Goal: Task Accomplishment & Management: Use online tool/utility

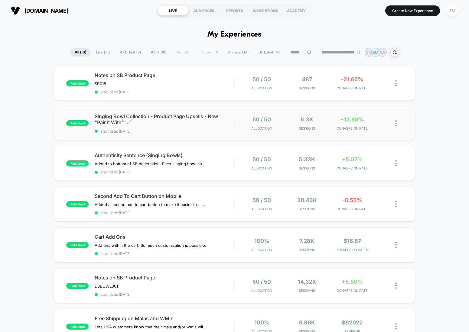
click at [166, 115] on span "Singing Bowl Collection - Product Page Upsells - New "Pair it With" Click to ed…" at bounding box center [164, 119] width 139 height 12
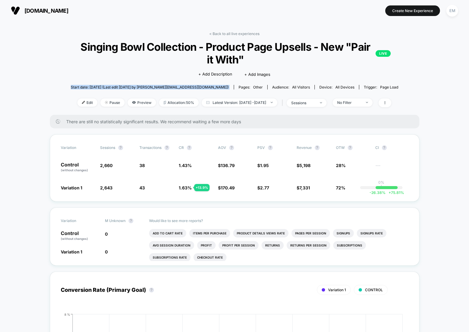
drag, startPoint x: 84, startPoint y: 86, endPoint x: 210, endPoint y: 88, distance: 125.2
click at [211, 88] on div "Start date: [DATE] (Last edit [DATE] by [PERSON_NAME][EMAIL_ADDRESS][DOMAIN_NAM…" at bounding box center [234, 87] width 347 height 11
drag, startPoint x: 210, startPoint y: 88, endPoint x: 212, endPoint y: 86, distance: 3.2
click at [210, 88] on span "Start date: [DATE] (Last edit [DATE] by [PERSON_NAME][EMAIL_ADDRESS][DOMAIN_NAM…" at bounding box center [150, 87] width 158 height 5
drag, startPoint x: 212, startPoint y: 86, endPoint x: 86, endPoint y: 86, distance: 126.1
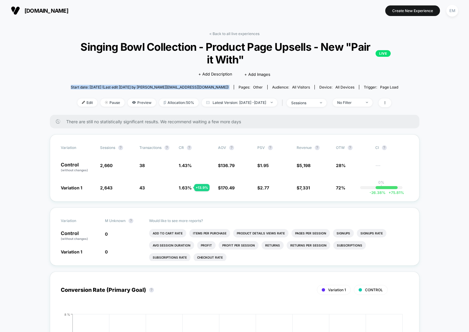
click at [86, 86] on div "Start date: [DATE] (Last edit [DATE] by [PERSON_NAME][EMAIL_ADDRESS][DOMAIN_NAM…" at bounding box center [234, 87] width 347 height 11
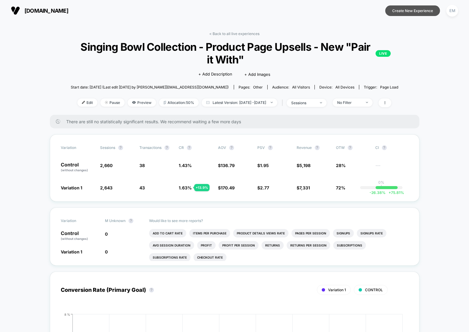
click at [424, 11] on button "Create New Experience" at bounding box center [412, 10] width 55 height 11
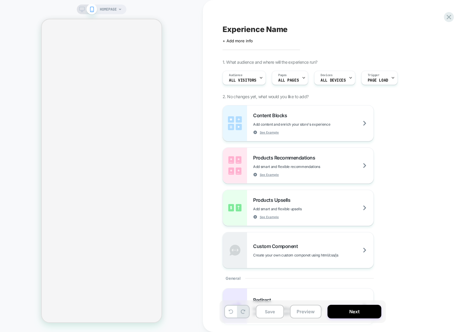
click at [111, 11] on span "HOMEPAGE" at bounding box center [108, 10] width 17 height 10
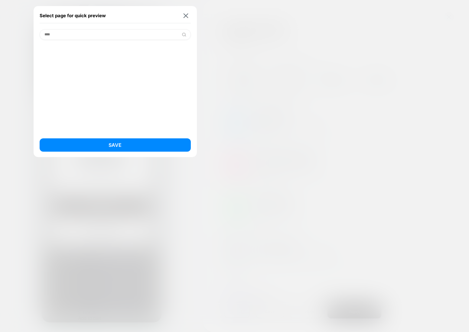
type input "*****"
click at [163, 32] on input "*****" at bounding box center [115, 34] width 151 height 11
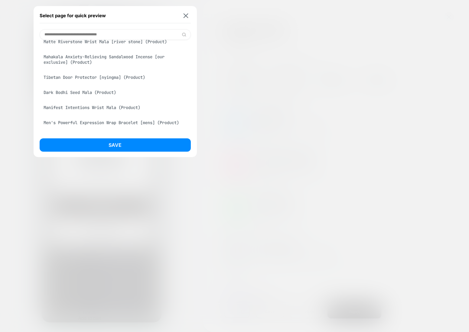
scroll to position [506, 0]
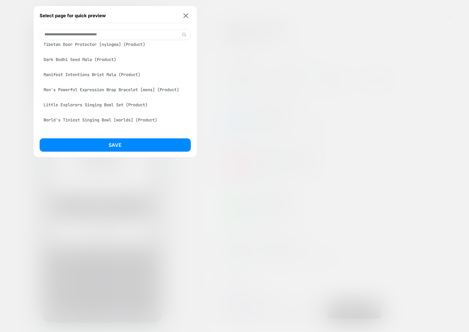
click at [78, 65] on div "Dark Bodhi Seed Mala (Product)" at bounding box center [115, 59] width 151 height 11
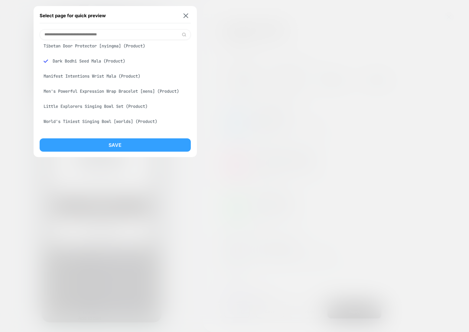
click at [135, 146] on button "Save" at bounding box center [115, 144] width 151 height 13
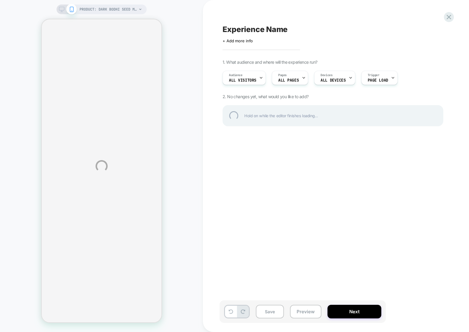
select select "**********"
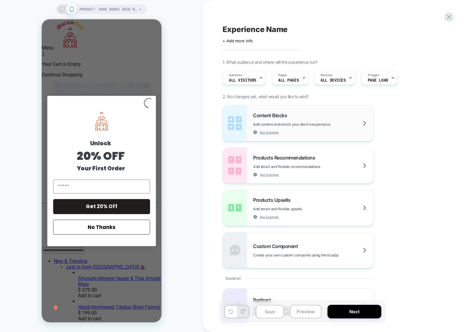
scroll to position [0, 0]
click at [252, 77] on div "Audience All Visitors" at bounding box center [243, 78] width 40 height 14
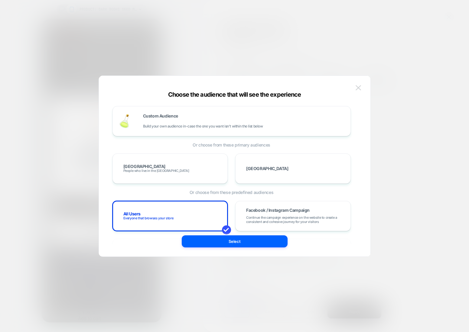
click at [358, 86] on img at bounding box center [358, 87] width 5 height 5
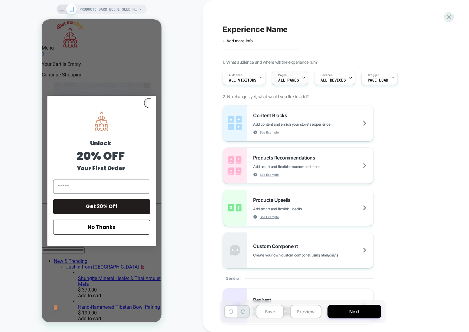
click at [284, 80] on span "ALL PAGES" at bounding box center [288, 80] width 21 height 4
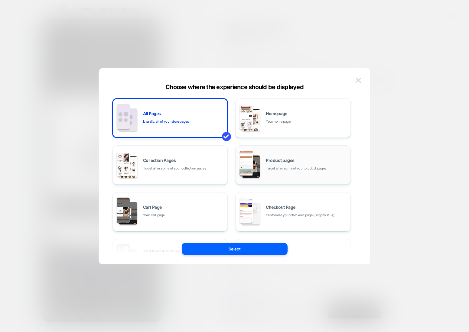
click at [276, 161] on span "Product pages" at bounding box center [280, 160] width 29 height 4
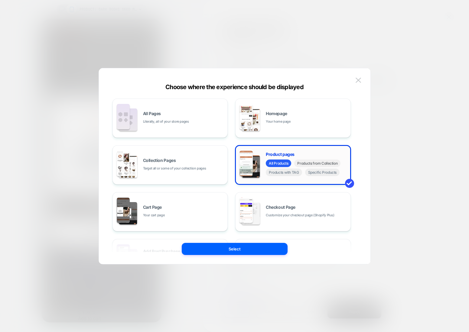
click at [301, 163] on span "Products from Collection" at bounding box center [317, 164] width 46 height 8
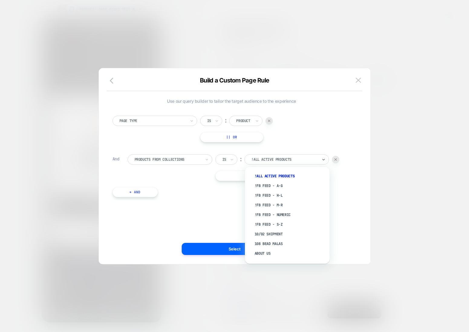
click at [273, 158] on div at bounding box center [284, 159] width 67 height 5
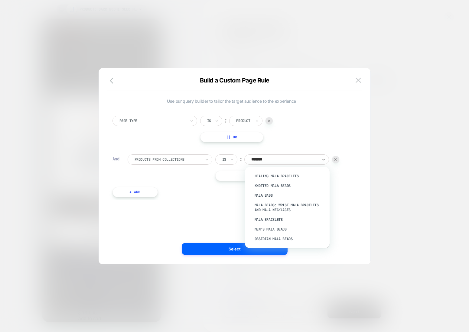
type input "********"
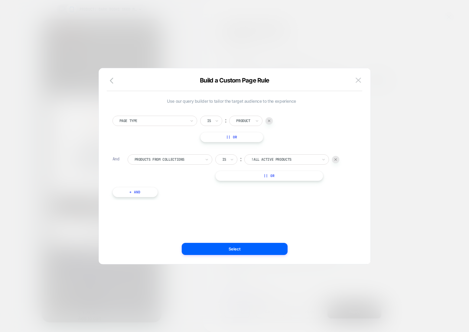
click at [302, 158] on div at bounding box center [284, 159] width 67 height 5
type input "*********"
click at [268, 190] on div "Mala Necklaces" at bounding box center [290, 191] width 79 height 10
click at [235, 249] on button "Select" at bounding box center [235, 249] width 106 height 12
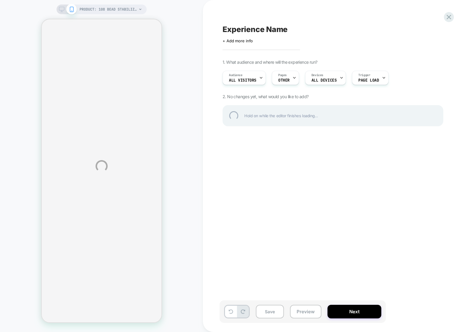
select select "**********"
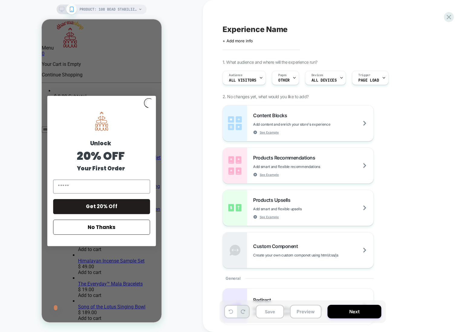
click at [178, 108] on div "PRODUCT: 108 Bead Stabilizing Lava Rock Mala PRODUCT: 108 Bead Stabilizing [GEO…" at bounding box center [101, 166] width 203 height 320
click at [129, 83] on div "Close dialog Unlock 20% OFF Your First Order Get 20% Off No Thanks ******" at bounding box center [101, 170] width 120 height 303
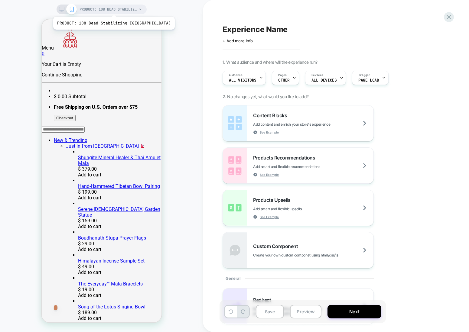
click at [109, 9] on span "PRODUCT: 108 Bead Stabilizing [GEOGRAPHIC_DATA]" at bounding box center [108, 10] width 57 height 10
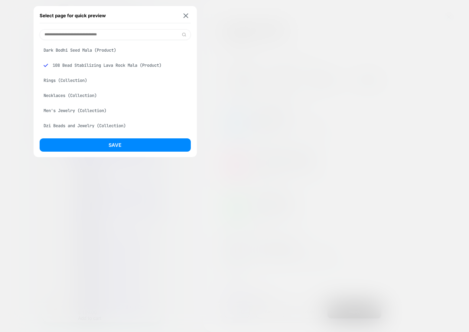
click at [83, 49] on div "Dark Bodhi Seed Mala (Product)" at bounding box center [115, 49] width 151 height 11
click at [120, 142] on button "Save" at bounding box center [115, 144] width 151 height 13
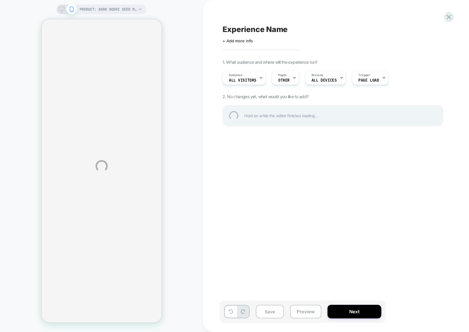
select select "**********"
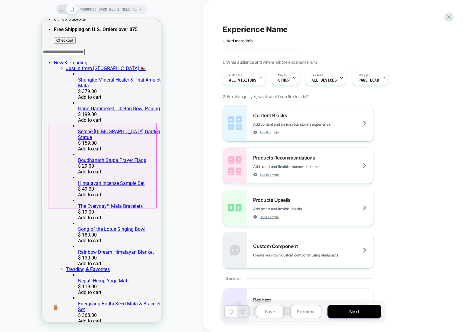
scroll to position [200, 0]
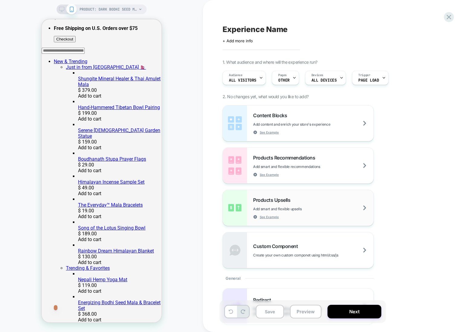
click at [263, 198] on span "Products Upsells" at bounding box center [273, 200] width 40 height 6
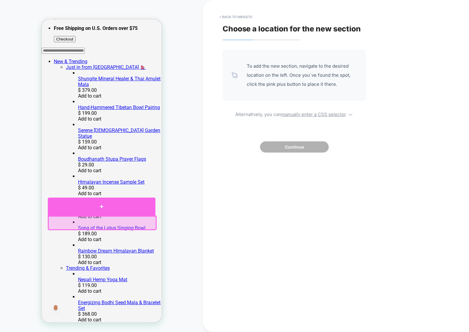
click at [102, 206] on div at bounding box center [101, 207] width 108 height 18
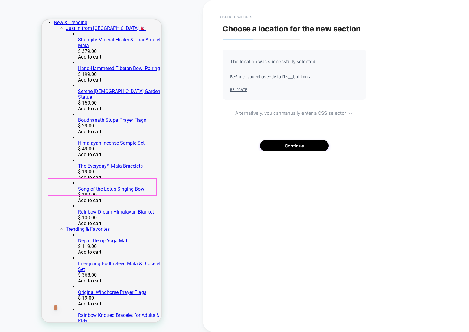
scroll to position [254, 0]
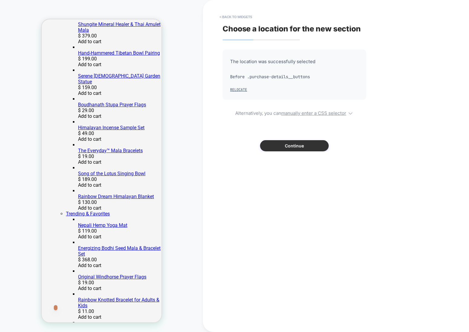
click at [279, 147] on button "Continue" at bounding box center [294, 145] width 69 height 11
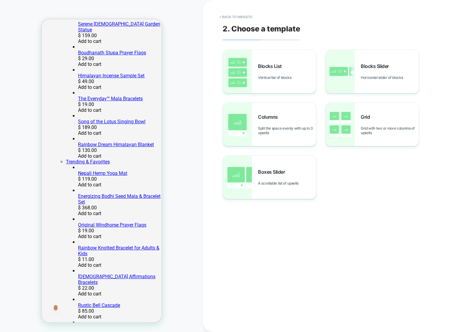
scroll to position [300, 0]
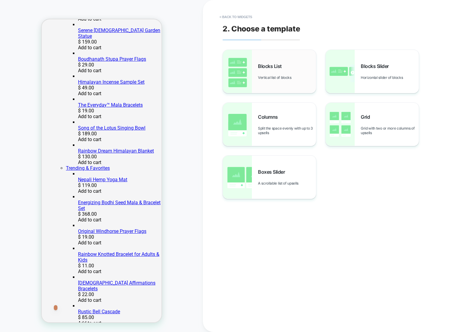
click at [271, 69] on span "Blocks List" at bounding box center [271, 66] width 27 height 6
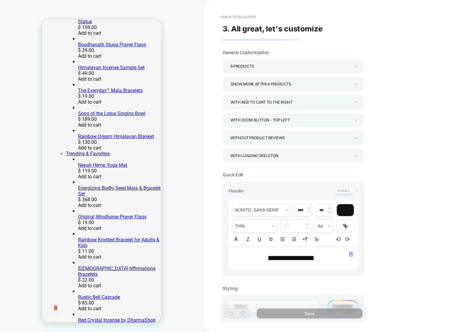
scroll to position [315, 0]
click at [248, 62] on div "8 Products" at bounding box center [290, 66] width 120 height 8
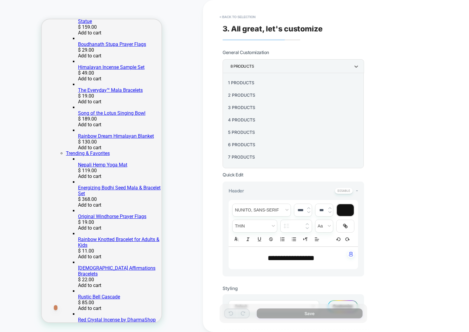
click at [237, 106] on div "3 Products" at bounding box center [293, 107] width 136 height 12
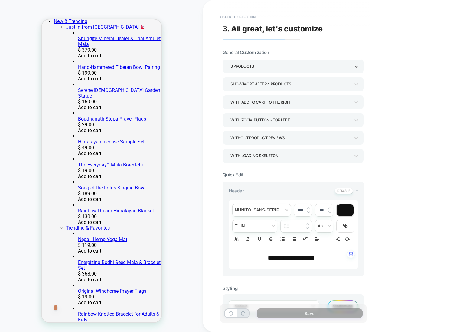
scroll to position [240, 0]
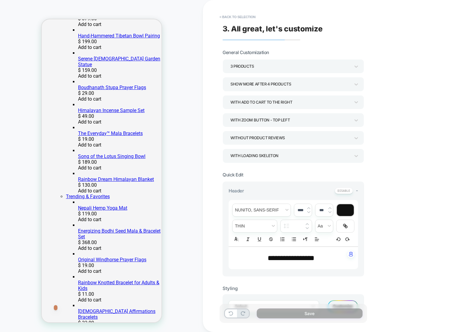
scroll to position [274, 0]
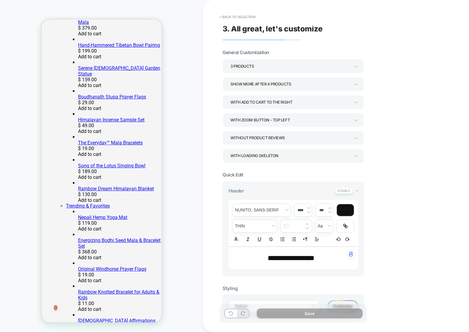
scroll to position [262, 0]
click at [229, 15] on button "< Back to selection" at bounding box center [237, 17] width 42 height 10
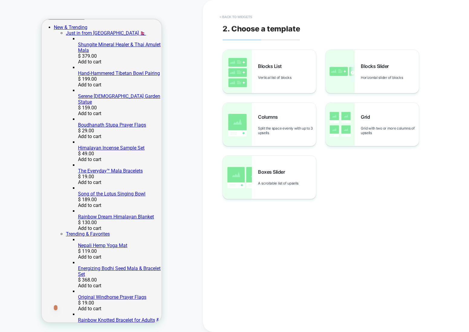
click at [238, 14] on button "< Back to widgets" at bounding box center [235, 17] width 39 height 10
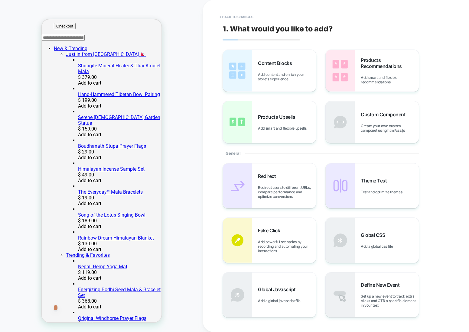
scroll to position [211, 0]
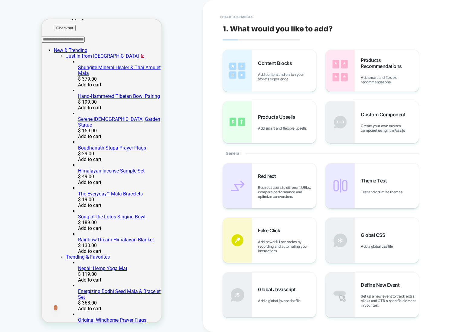
click at [232, 18] on button "< Back to changes" at bounding box center [236, 17] width 40 height 10
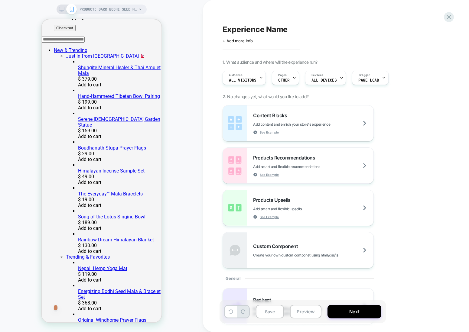
click at [163, 91] on div "PRODUCT: Dark Bodhi Seed Mala PRODUCT: Dark Bodhi Seed Mala" at bounding box center [101, 166] width 203 height 320
drag, startPoint x: 80, startPoint y: 112, endPoint x: 137, endPoint y: 126, distance: 59.4
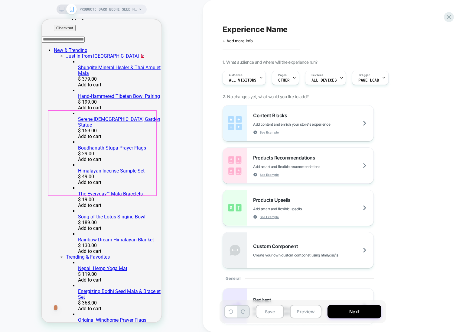
drag, startPoint x: 160, startPoint y: 191, endPoint x: 174, endPoint y: 193, distance: 13.8
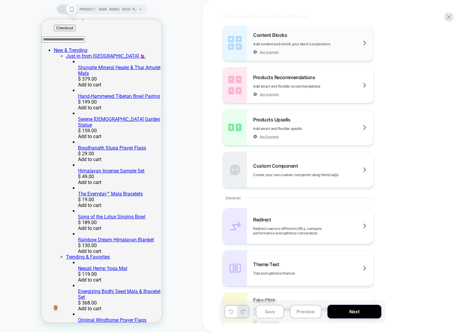
scroll to position [0, 0]
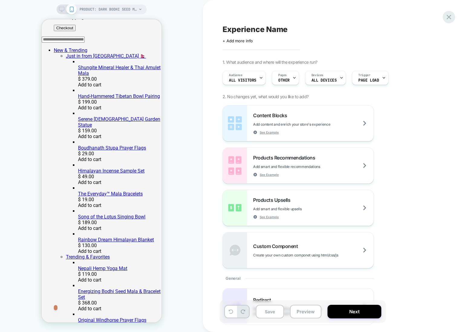
click at [450, 18] on icon at bounding box center [449, 17] width 8 height 8
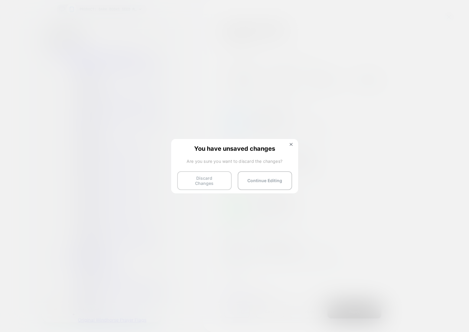
click at [204, 177] on button "Discard Changes" at bounding box center [204, 180] width 54 height 19
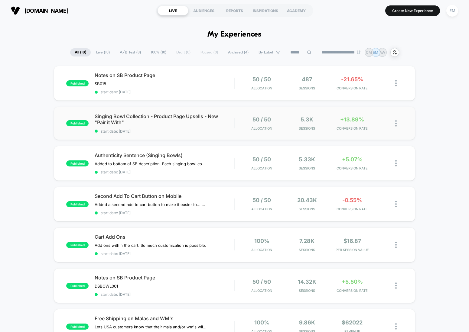
click at [395, 123] on img at bounding box center [396, 123] width 2 height 6
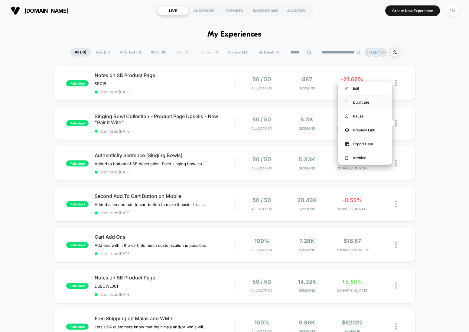
click at [346, 101] on img at bounding box center [347, 103] width 4 height 4
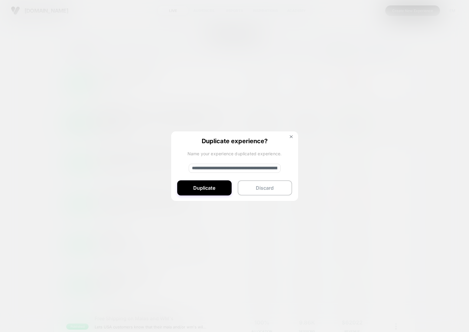
click at [236, 168] on input "**********" at bounding box center [235, 168] width 92 height 9
click at [235, 168] on input "**********" at bounding box center [235, 168] width 92 height 9
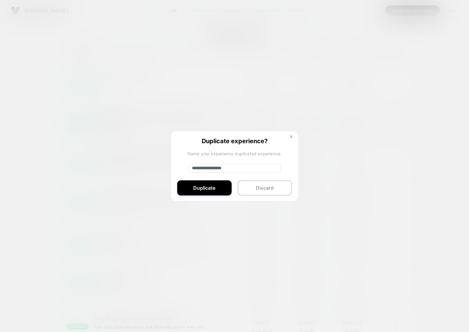
type input "**********"
click at [291, 137] on img at bounding box center [291, 136] width 3 height 3
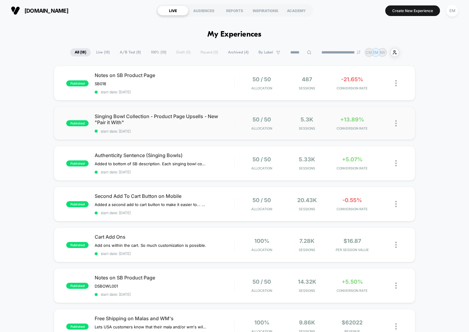
click at [395, 123] on img at bounding box center [396, 123] width 2 height 6
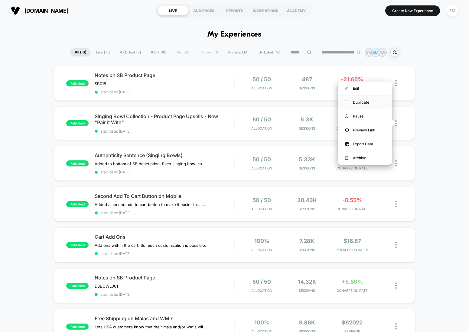
click at [361, 102] on div "Duplicate" at bounding box center [365, 103] width 54 height 14
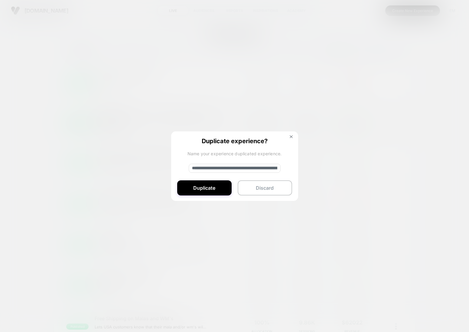
drag, startPoint x: 242, startPoint y: 169, endPoint x: 187, endPoint y: 168, distance: 55.0
click at [187, 168] on div "**********" at bounding box center [234, 167] width 127 height 70
type input "**********"
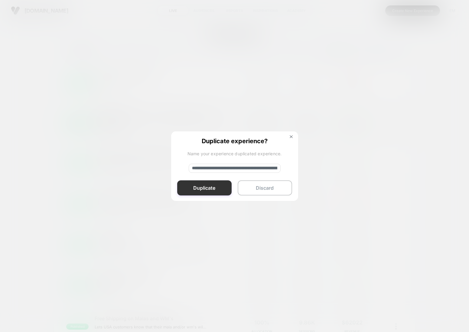
click at [205, 189] on button "Duplicate" at bounding box center [204, 188] width 54 height 15
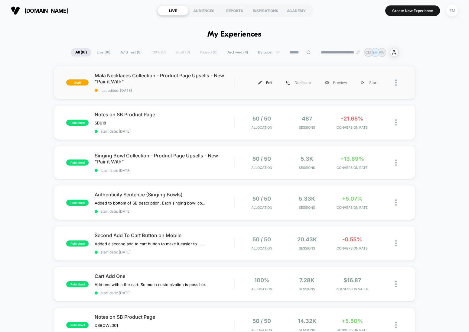
click at [263, 82] on div "Edit" at bounding box center [265, 83] width 28 height 14
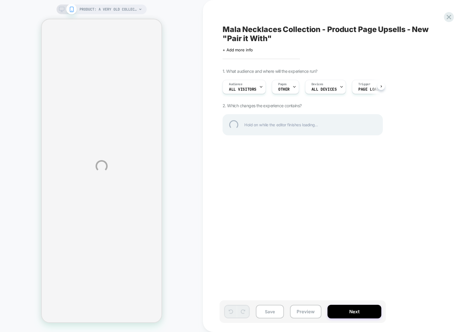
select select "**********"
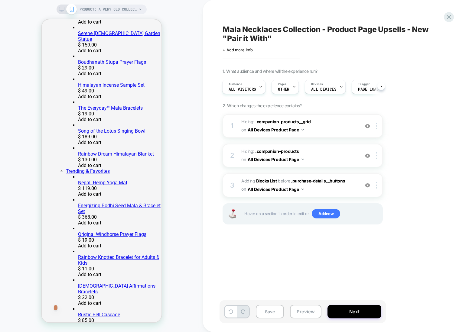
scroll to position [174, 0]
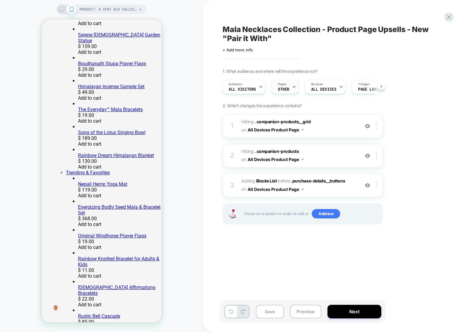
click at [287, 86] on div "Pages OTHER" at bounding box center [284, 87] width 24 height 14
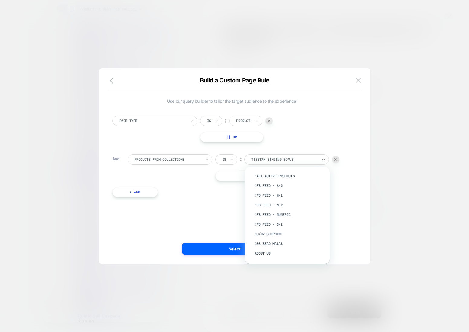
click at [287, 158] on div at bounding box center [284, 159] width 67 height 5
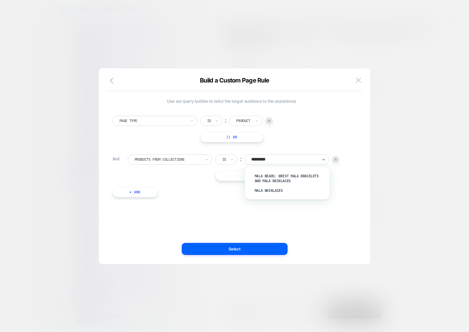
type input "**********"
click at [276, 189] on div "Mala Necklaces" at bounding box center [290, 191] width 79 height 10
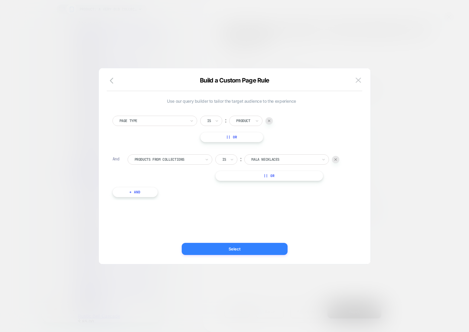
click at [238, 249] on button "Select" at bounding box center [235, 249] width 106 height 12
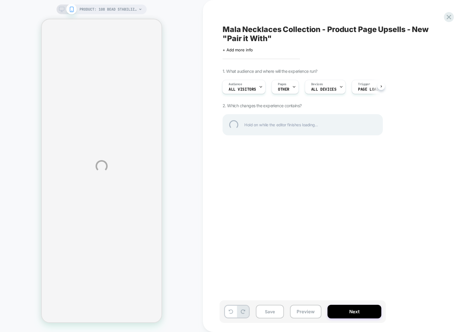
select select "**********"
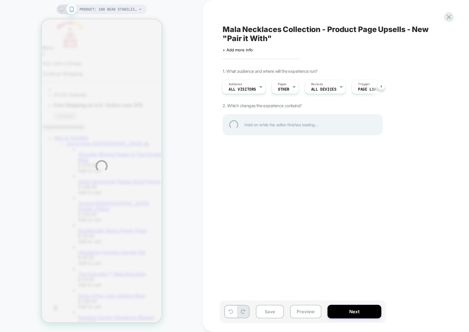
scroll to position [0, 0]
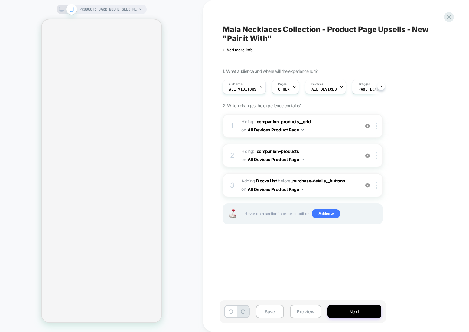
select select "**********"
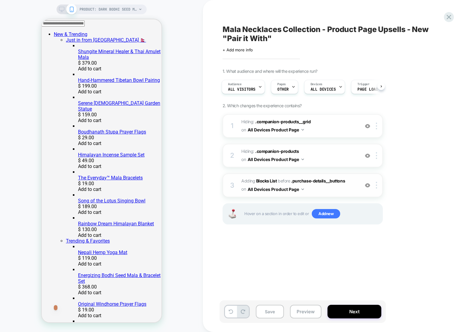
click at [239, 181] on div "3 #_loomi_addon_1755795133993_dup1759418102 Adding Blocks List BEFORE .purchase…" at bounding box center [303, 186] width 160 height 24
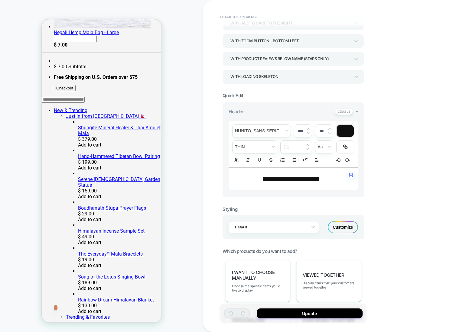
scroll to position [166, 0]
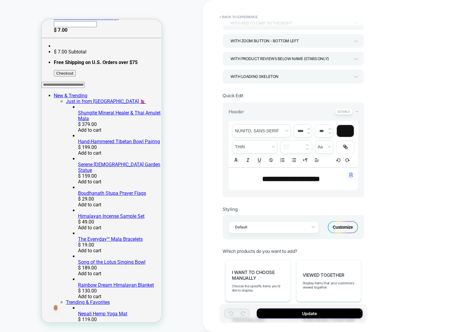
drag, startPoint x: 103, startPoint y: 103, endPoint x: 90, endPoint y: 101, distance: 13.1
drag, startPoint x: 90, startPoint y: 101, endPoint x: 99, endPoint y: 103, distance: 9.3
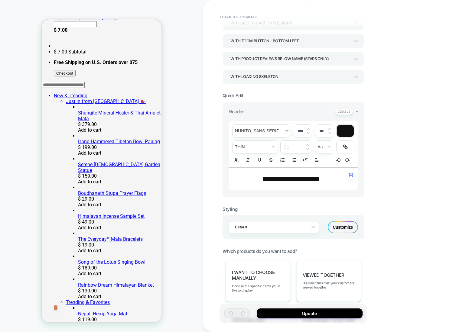
click at [246, 130] on span "font" at bounding box center [262, 131] width 58 height 12
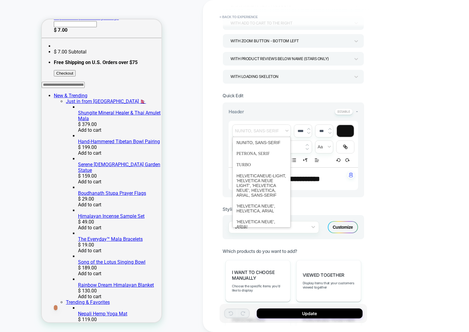
click at [214, 128] on div "**********" at bounding box center [336, 166] width 266 height 332
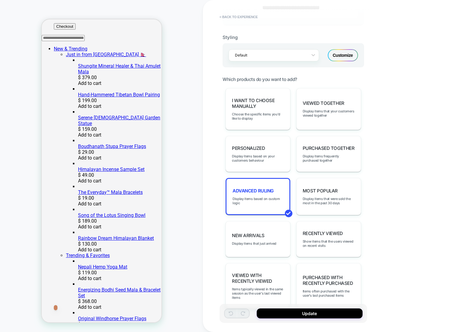
scroll to position [260, 0]
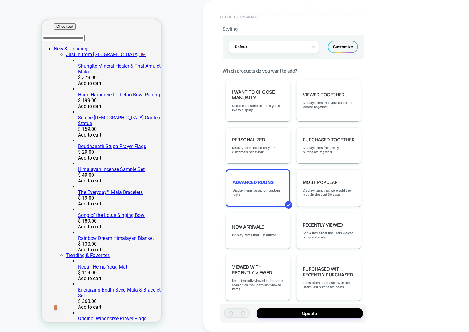
click at [256, 180] on span "Advanced Ruling" at bounding box center [253, 183] width 41 height 6
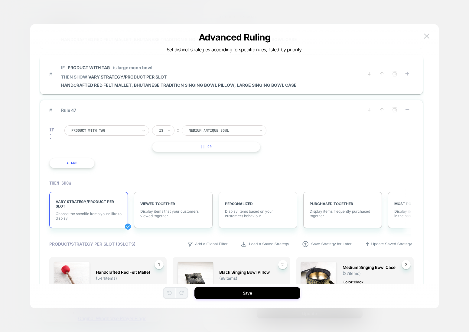
scroll to position [2071, 0]
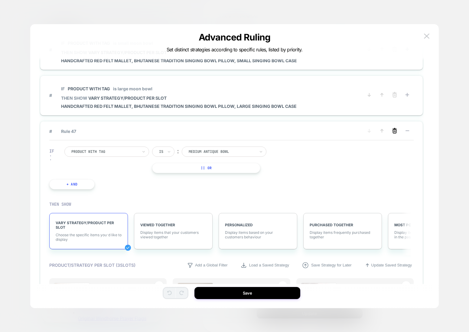
click at [394, 130] on icon at bounding box center [395, 131] width 6 height 6
click at [337, 140] on button "YES" at bounding box center [333, 141] width 31 height 10
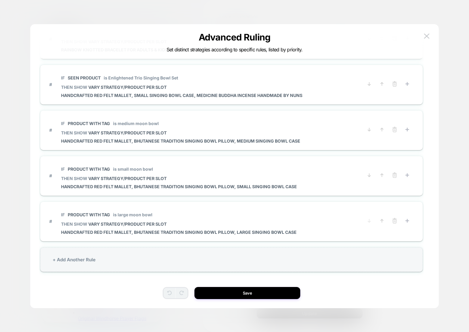
scroll to position [1945, 0]
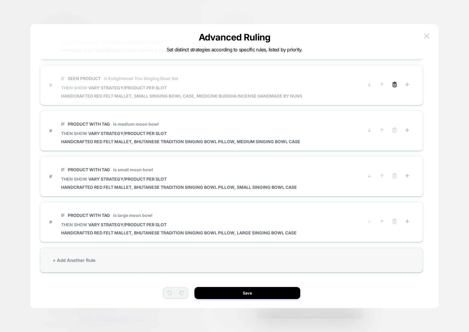
click at [396, 84] on icon at bounding box center [395, 84] width 4 height 3
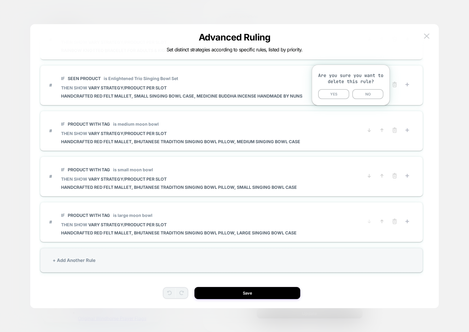
drag, startPoint x: 338, startPoint y: 96, endPoint x: 348, endPoint y: 95, distance: 9.8
click at [338, 96] on button "YES" at bounding box center [333, 94] width 31 height 10
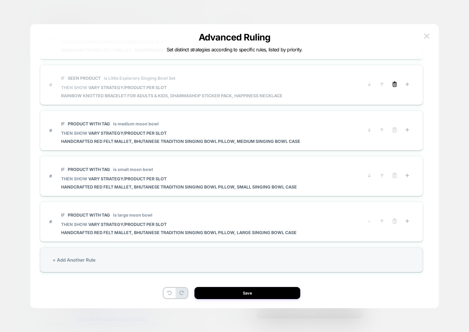
click at [397, 84] on icon at bounding box center [395, 84] width 6 height 6
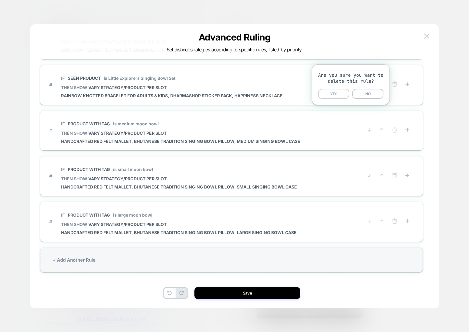
click at [325, 96] on button "YES" at bounding box center [333, 94] width 31 height 10
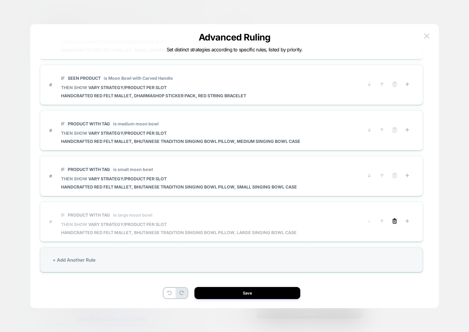
click at [395, 219] on line at bounding box center [395, 219] width 4 height 0
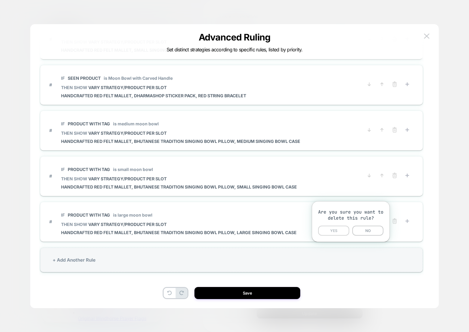
click at [327, 231] on button "YES" at bounding box center [333, 231] width 31 height 10
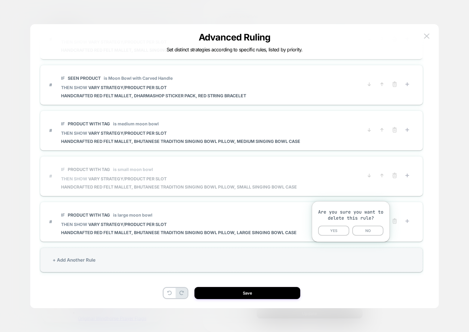
scroll to position [1808, 0]
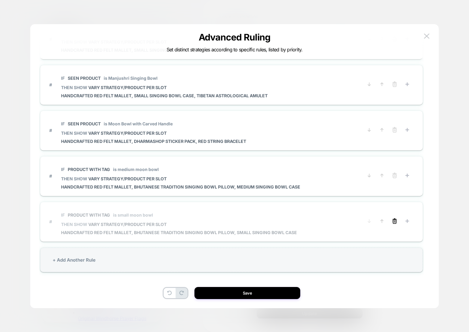
click at [393, 221] on icon at bounding box center [395, 221] width 6 height 6
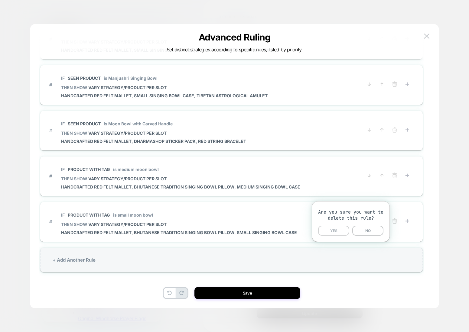
click at [327, 231] on button "YES" at bounding box center [333, 231] width 31 height 10
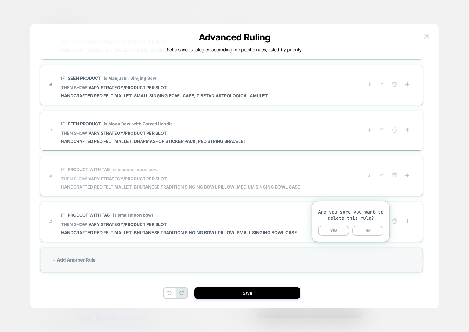
scroll to position [1762, 0]
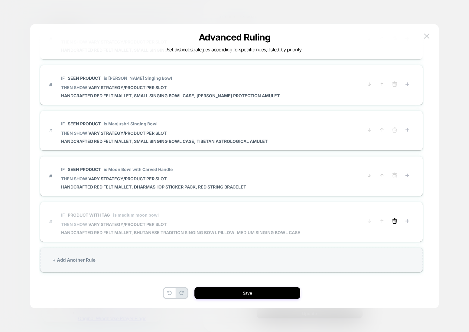
click at [396, 222] on icon at bounding box center [395, 221] width 4 height 3
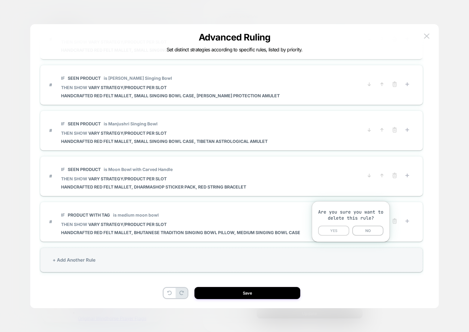
click at [334, 230] on button "YES" at bounding box center [333, 231] width 31 height 10
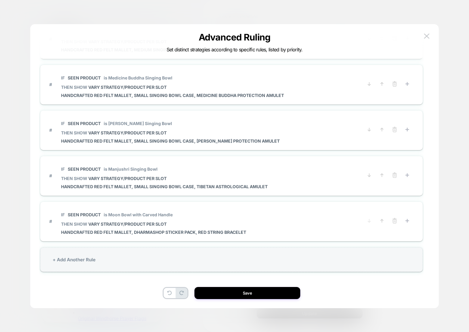
scroll to position [1717, 0]
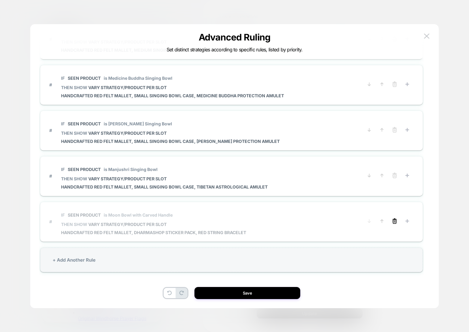
click at [396, 220] on icon at bounding box center [395, 221] width 4 height 3
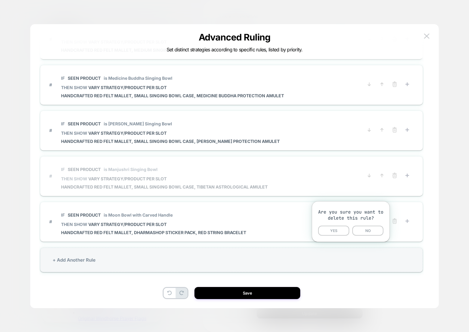
drag, startPoint x: 335, startPoint y: 232, endPoint x: 356, endPoint y: 231, distance: 20.9
click at [335, 232] on button "YES" at bounding box center [333, 231] width 31 height 10
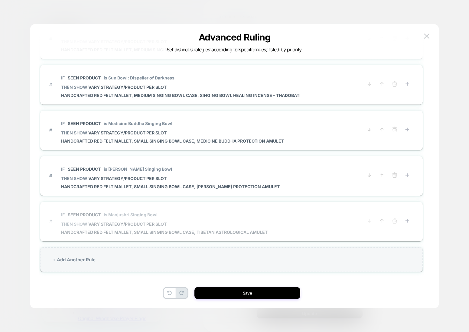
scroll to position [1671, 0]
click at [395, 222] on line at bounding box center [395, 221] width 0 height 1
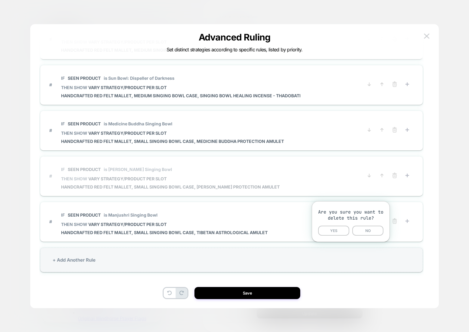
drag, startPoint x: 340, startPoint y: 231, endPoint x: 362, endPoint y: 231, distance: 21.8
click at [340, 231] on button "YES" at bounding box center [333, 231] width 31 height 10
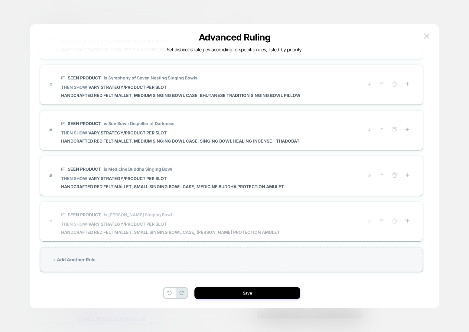
scroll to position [1625, 0]
click at [395, 221] on icon at bounding box center [395, 221] width 6 height 6
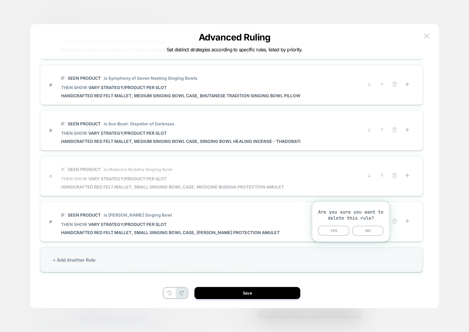
drag, startPoint x: 328, startPoint y: 232, endPoint x: 366, endPoint y: 231, distance: 37.5
click at [329, 232] on button "YES" at bounding box center [333, 231] width 31 height 10
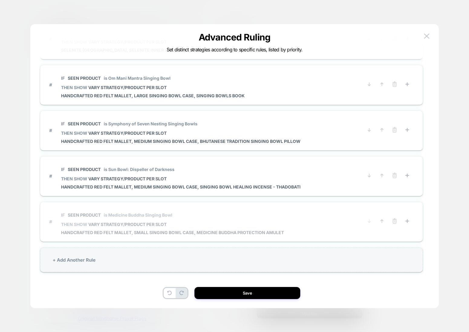
click at [391, 221] on button at bounding box center [395, 222] width 10 height 8
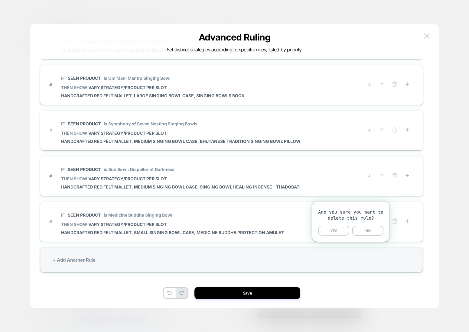
click at [336, 230] on button "YES" at bounding box center [333, 231] width 31 height 10
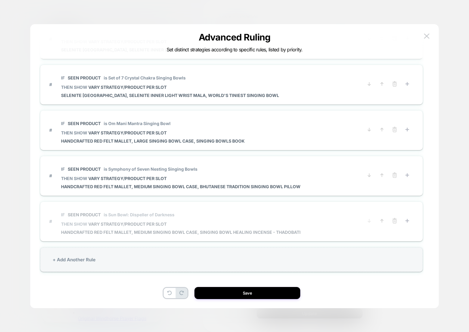
scroll to position [1534, 0]
click at [394, 222] on icon at bounding box center [395, 221] width 6 height 6
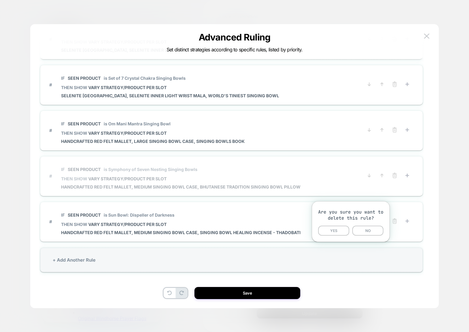
click at [331, 231] on button "YES" at bounding box center [333, 231] width 31 height 10
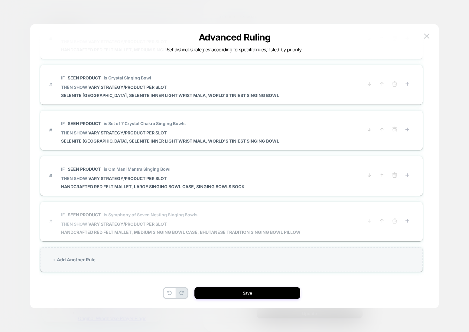
scroll to position [1488, 0]
click at [394, 221] on line at bounding box center [394, 221] width 0 height 1
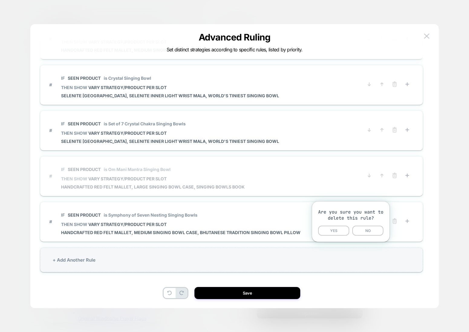
click at [337, 233] on button "YES" at bounding box center [333, 231] width 31 height 10
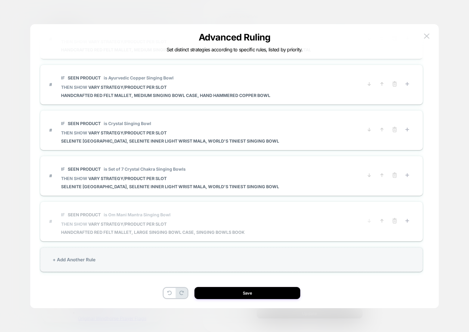
scroll to position [1443, 0]
click at [393, 224] on button at bounding box center [395, 222] width 10 height 8
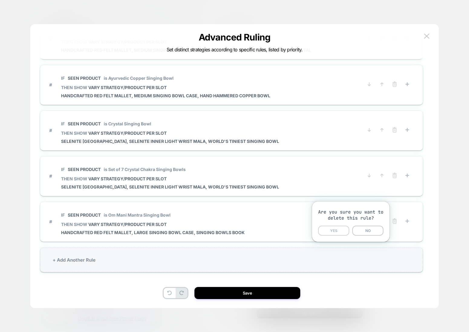
click at [333, 233] on button "YES" at bounding box center [333, 231] width 31 height 10
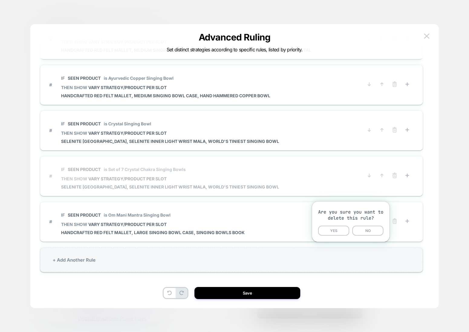
scroll to position [1397, 0]
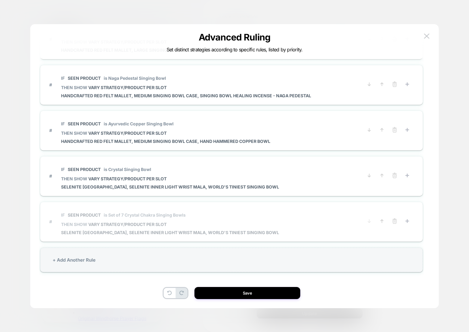
click at [395, 225] on button at bounding box center [395, 222] width 10 height 8
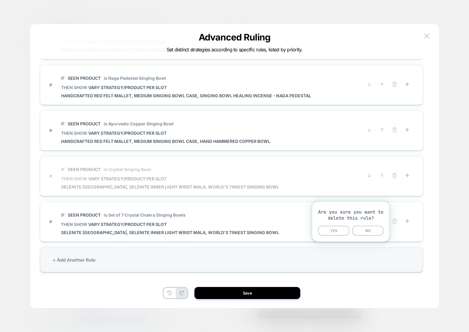
click at [336, 232] on button "YES" at bounding box center [333, 231] width 31 height 10
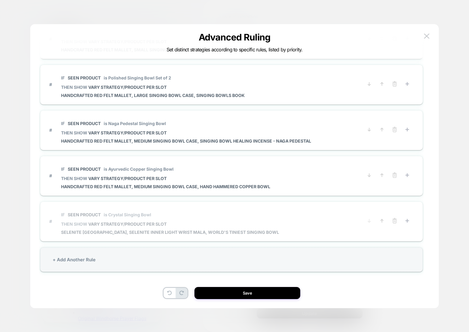
scroll to position [1351, 0]
click at [393, 222] on icon at bounding box center [395, 221] width 6 height 6
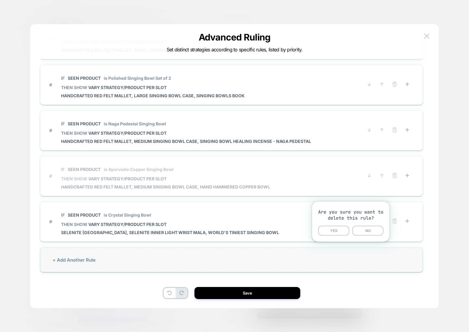
drag, startPoint x: 339, startPoint y: 229, endPoint x: 360, endPoint y: 232, distance: 20.8
click at [340, 229] on button "YES" at bounding box center [333, 231] width 31 height 10
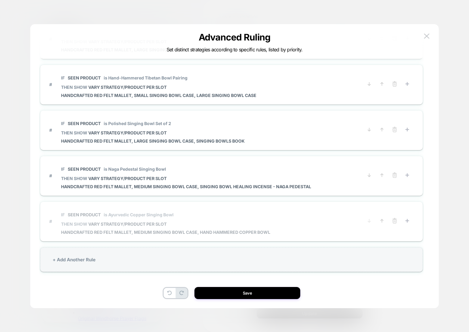
scroll to position [1306, 0]
click at [395, 221] on line at bounding box center [395, 221] width 0 height 1
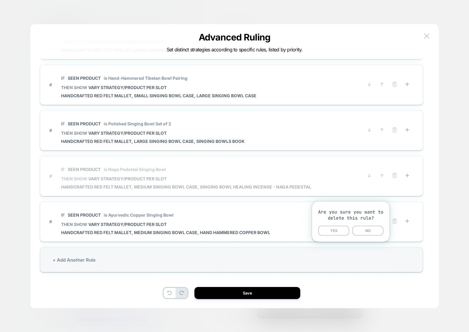
drag, startPoint x: 336, startPoint y: 230, endPoint x: 351, endPoint y: 232, distance: 14.9
click at [337, 231] on button "YES" at bounding box center [333, 231] width 31 height 10
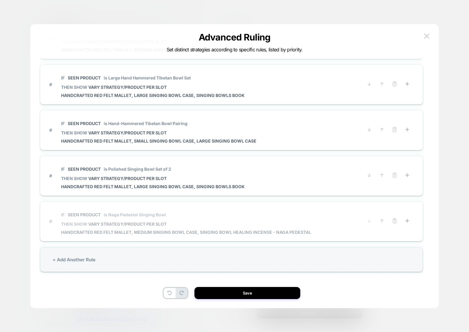
scroll to position [1260, 0]
click at [397, 221] on icon at bounding box center [395, 221] width 6 height 6
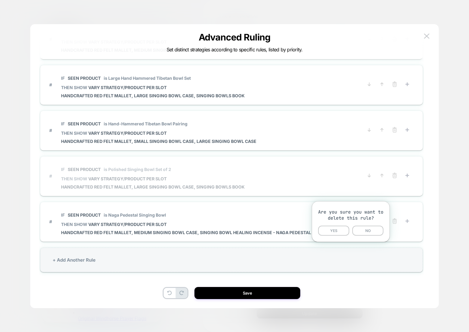
drag, startPoint x: 338, startPoint y: 231, endPoint x: 368, endPoint y: 231, distance: 30.2
click at [338, 231] on button "YES" at bounding box center [333, 231] width 31 height 10
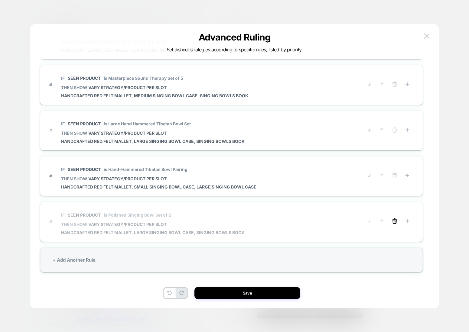
click at [394, 223] on icon at bounding box center [395, 221] width 6 height 6
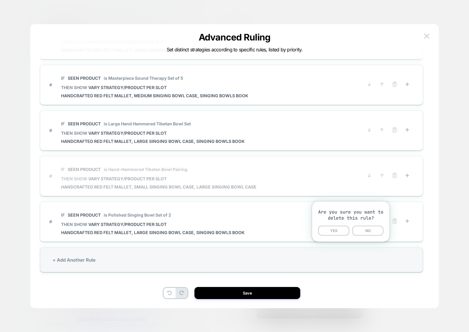
drag, startPoint x: 341, startPoint y: 230, endPoint x: 363, endPoint y: 233, distance: 22.2
click at [341, 230] on button "YES" at bounding box center [333, 231] width 31 height 10
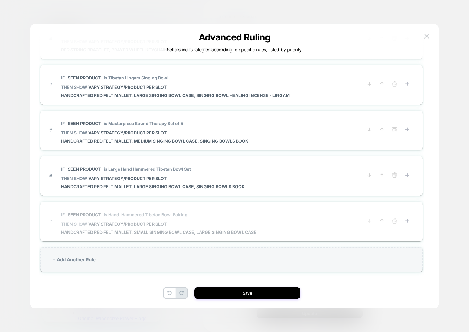
scroll to position [1169, 0]
click at [393, 223] on icon at bounding box center [395, 221] width 4 height 3
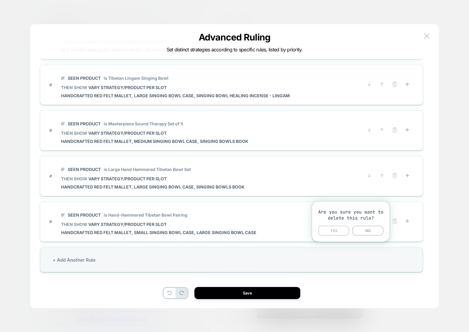
click at [341, 231] on button "YES" at bounding box center [333, 231] width 31 height 10
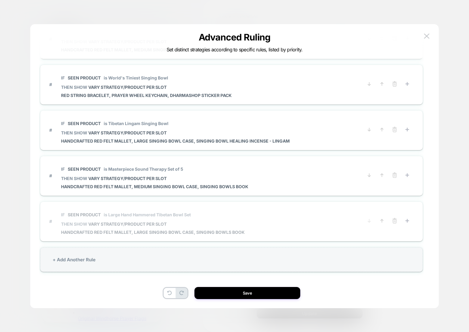
scroll to position [1123, 0]
click at [393, 223] on icon at bounding box center [395, 221] width 4 height 3
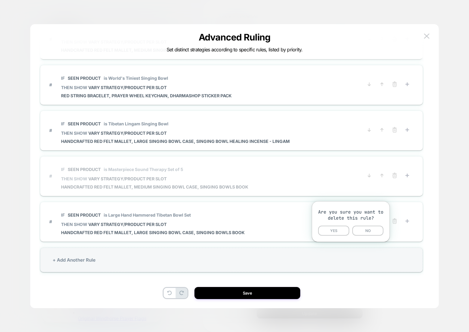
drag, startPoint x: 336, startPoint y: 232, endPoint x: 348, endPoint y: 235, distance: 12.0
click at [336, 232] on button "YES" at bounding box center [333, 231] width 31 height 10
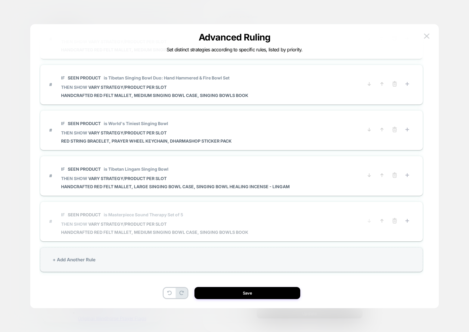
scroll to position [1077, 0]
drag, startPoint x: 396, startPoint y: 224, endPoint x: 391, endPoint y: 229, distance: 6.8
click at [396, 224] on button at bounding box center [395, 222] width 10 height 8
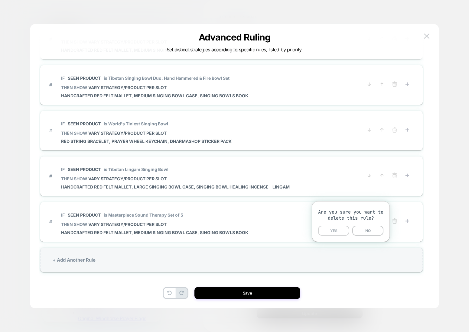
click at [340, 233] on button "YES" at bounding box center [333, 231] width 31 height 10
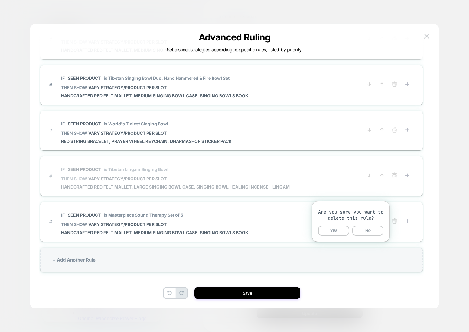
scroll to position [1032, 0]
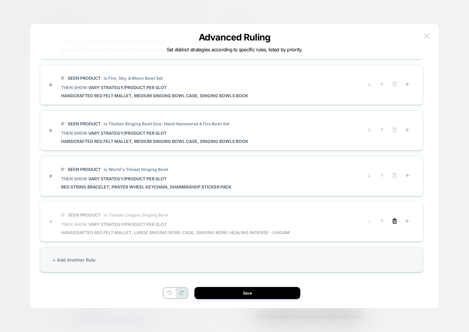
click at [393, 223] on icon at bounding box center [395, 221] width 4 height 3
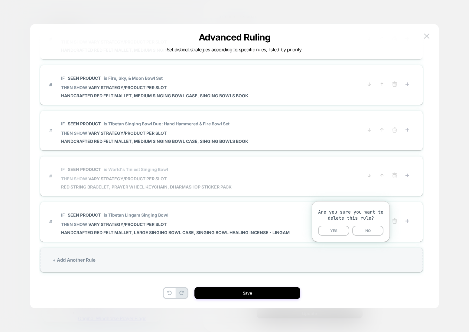
drag, startPoint x: 328, startPoint y: 233, endPoint x: 339, endPoint y: 234, distance: 11.3
click at [328, 233] on button "YES" at bounding box center [333, 231] width 31 height 10
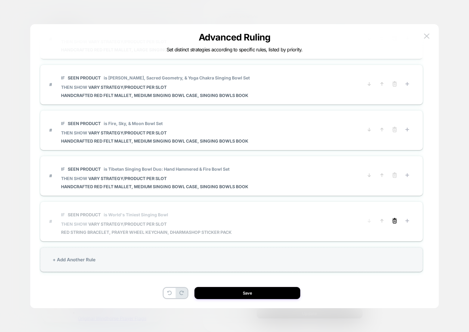
scroll to position [0, 0]
click at [398, 221] on button at bounding box center [395, 222] width 10 height 8
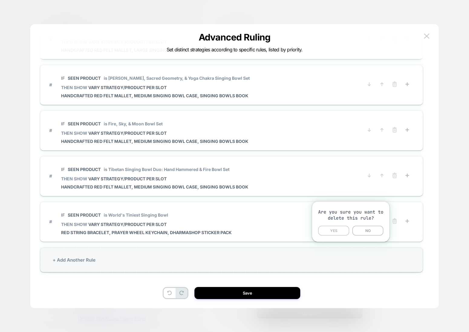
drag, startPoint x: 340, startPoint y: 231, endPoint x: 350, endPoint y: 231, distance: 9.7
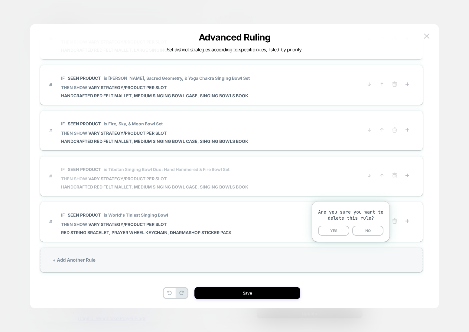
click at [341, 231] on button "YES" at bounding box center [333, 231] width 31 height 10
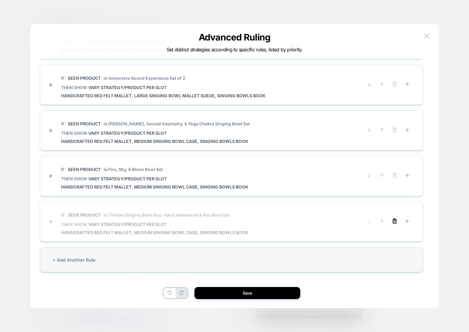
click at [394, 223] on icon at bounding box center [395, 221] width 4 height 3
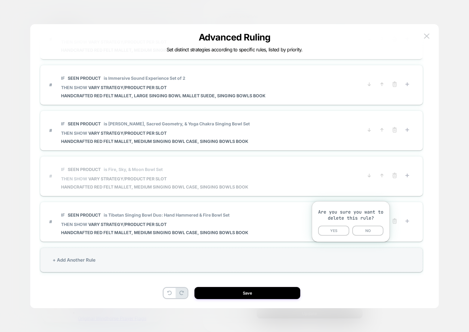
drag, startPoint x: 327, startPoint y: 231, endPoint x: 343, endPoint y: 232, distance: 15.8
click at [327, 231] on button "YES" at bounding box center [333, 231] width 31 height 10
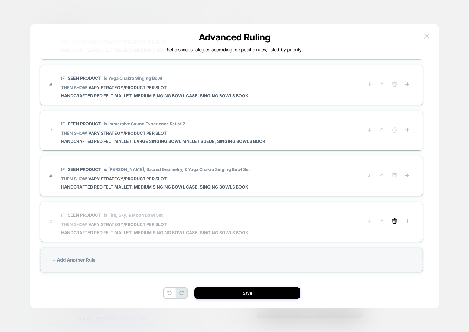
click at [395, 222] on line at bounding box center [395, 221] width 0 height 1
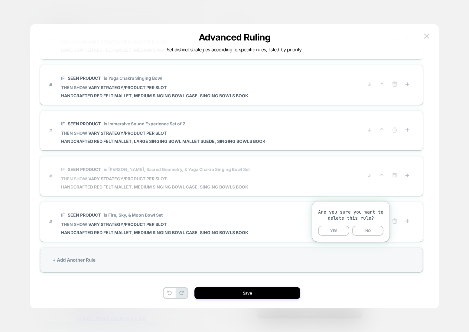
drag, startPoint x: 320, startPoint y: 231, endPoint x: 340, endPoint y: 231, distance: 20.3
click at [321, 231] on button "YES" at bounding box center [333, 231] width 31 height 10
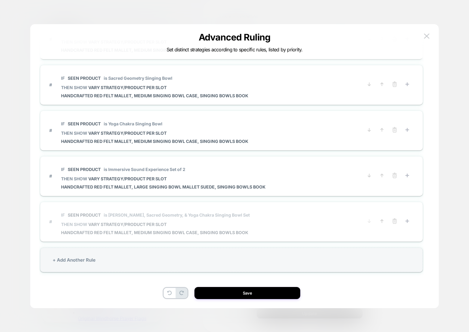
click at [392, 222] on icon at bounding box center [395, 221] width 6 height 6
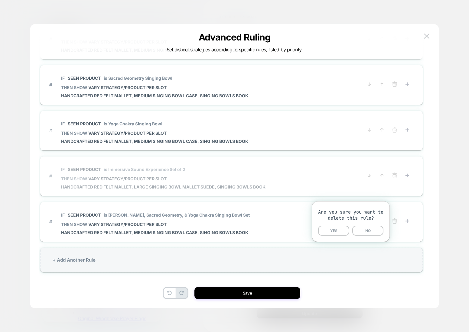
drag, startPoint x: 324, startPoint y: 232, endPoint x: 321, endPoint y: 234, distance: 3.7
click at [324, 232] on button "YES" at bounding box center [333, 231] width 31 height 10
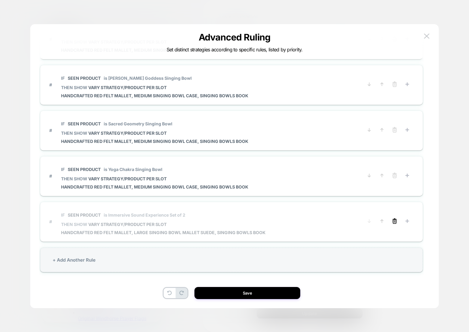
click at [392, 222] on icon at bounding box center [395, 221] width 6 height 6
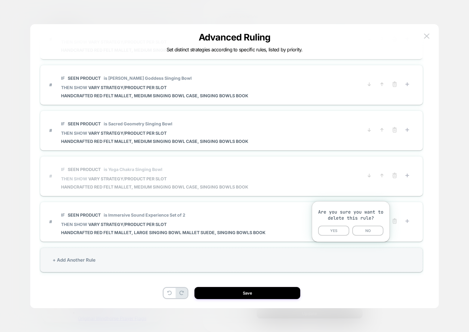
drag, startPoint x: 343, startPoint y: 227, endPoint x: 363, endPoint y: 227, distance: 20.3
click at [343, 228] on button "YES" at bounding box center [333, 231] width 31 height 10
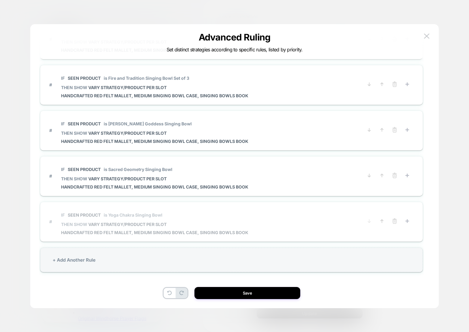
click at [393, 221] on icon at bounding box center [395, 221] width 6 height 6
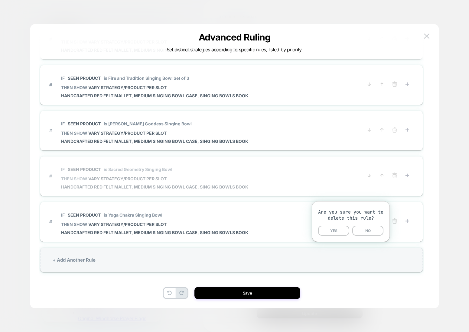
drag, startPoint x: 335, startPoint y: 230, endPoint x: 373, endPoint y: 229, distance: 38.4
click at [335, 231] on button "YES" at bounding box center [333, 231] width 31 height 10
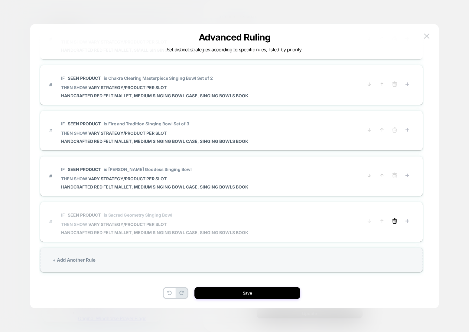
click at [392, 223] on icon at bounding box center [395, 221] width 6 height 6
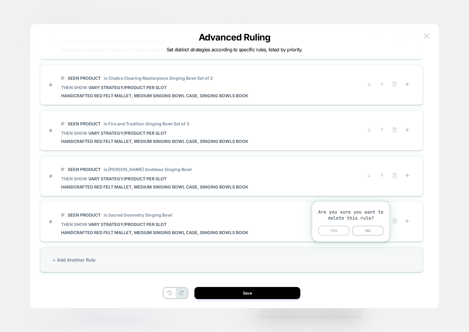
drag, startPoint x: 333, startPoint y: 233, endPoint x: 365, endPoint y: 233, distance: 32.1
click at [333, 233] on button "YES" at bounding box center [333, 231] width 31 height 10
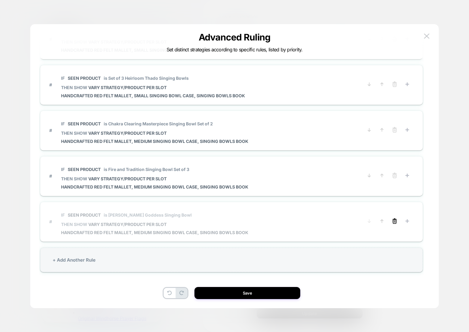
click at [394, 222] on icon at bounding box center [395, 221] width 6 height 6
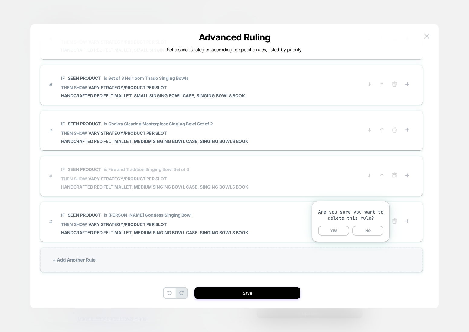
drag, startPoint x: 336, startPoint y: 232, endPoint x: 343, endPoint y: 233, distance: 7.0
click at [337, 232] on button "YES" at bounding box center [333, 231] width 31 height 10
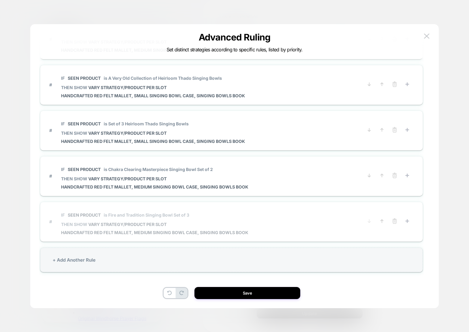
click at [391, 222] on button at bounding box center [395, 222] width 10 height 8
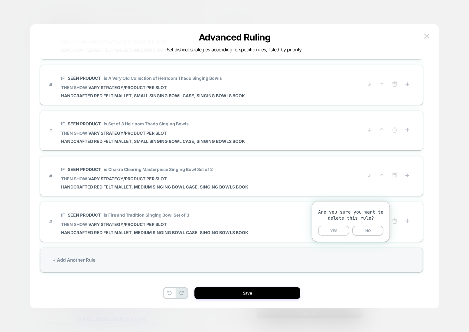
click at [340, 229] on button "YES" at bounding box center [333, 231] width 31 height 10
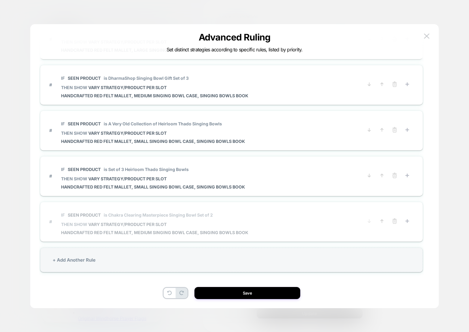
click at [394, 223] on icon at bounding box center [395, 221] width 6 height 6
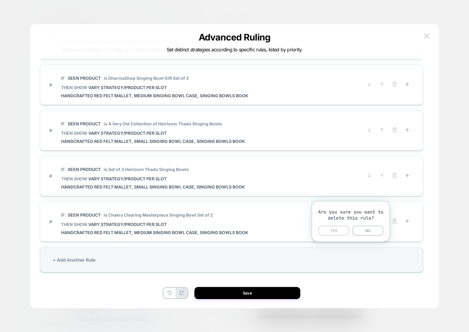
click at [343, 232] on button "YES" at bounding box center [333, 231] width 31 height 10
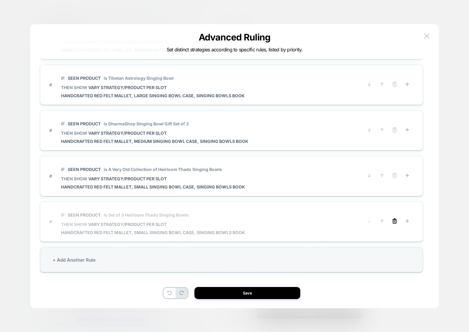
click at [393, 223] on icon at bounding box center [395, 221] width 4 height 3
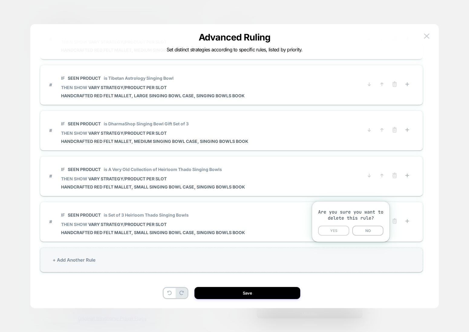
click at [340, 233] on button "YES" at bounding box center [333, 231] width 31 height 10
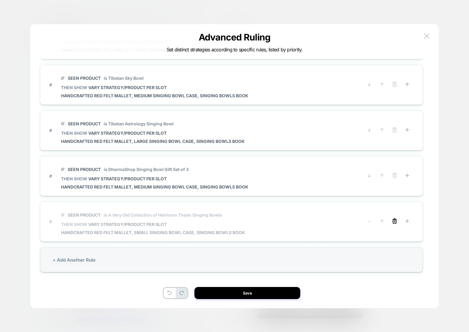
click at [393, 221] on icon at bounding box center [395, 221] width 4 height 3
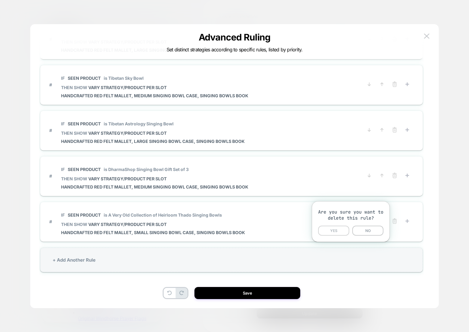
drag, startPoint x: 340, startPoint y: 227, endPoint x: 366, endPoint y: 227, distance: 26.6
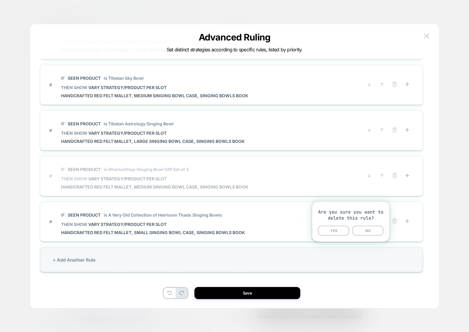
click at [340, 227] on button "YES" at bounding box center [333, 231] width 31 height 10
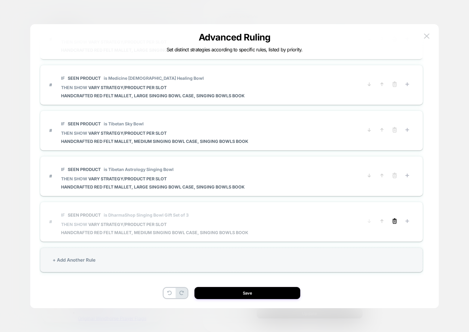
click at [395, 221] on icon at bounding box center [395, 221] width 6 height 6
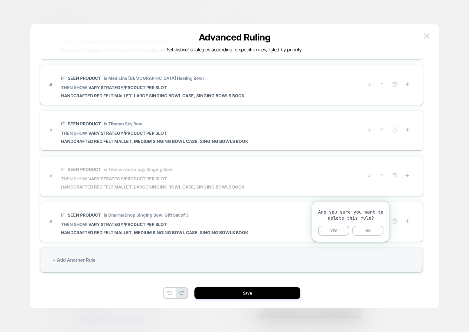
drag, startPoint x: 338, startPoint y: 229, endPoint x: 389, endPoint y: 227, distance: 50.5
click at [339, 229] on button "YES" at bounding box center [333, 231] width 31 height 10
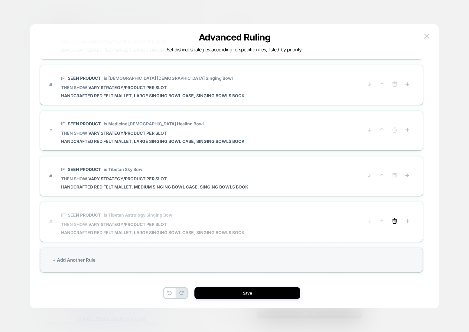
click at [395, 224] on icon at bounding box center [395, 221] width 6 height 6
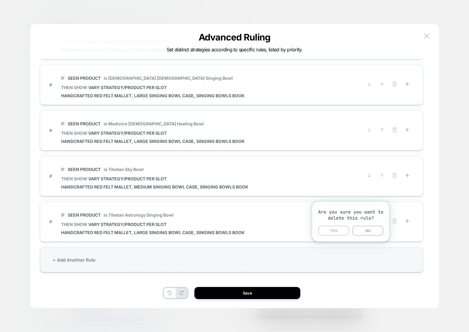
click at [336, 232] on button "YES" at bounding box center [333, 231] width 31 height 10
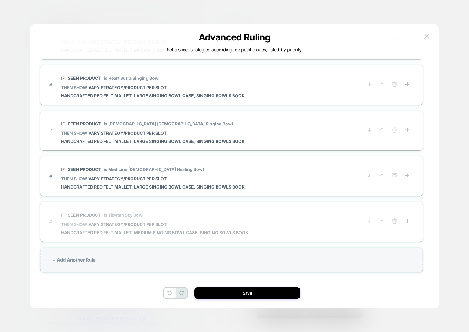
click at [398, 224] on button at bounding box center [395, 222] width 10 height 8
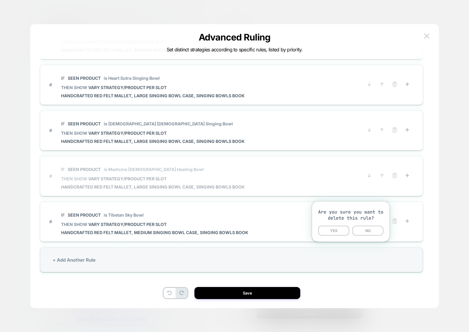
drag, startPoint x: 334, startPoint y: 233, endPoint x: 350, endPoint y: 233, distance: 15.1
click at [335, 233] on button "YES" at bounding box center [333, 231] width 31 height 10
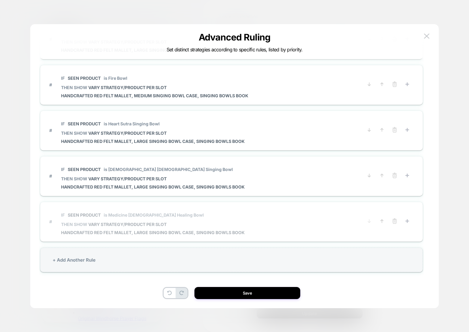
click at [397, 224] on button at bounding box center [395, 222] width 10 height 8
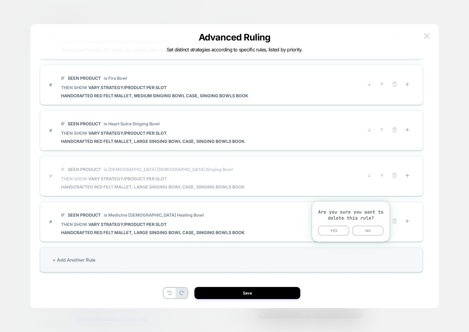
drag, startPoint x: 335, startPoint y: 234, endPoint x: 354, endPoint y: 232, distance: 19.4
click at [335, 234] on button "YES" at bounding box center [333, 231] width 31 height 10
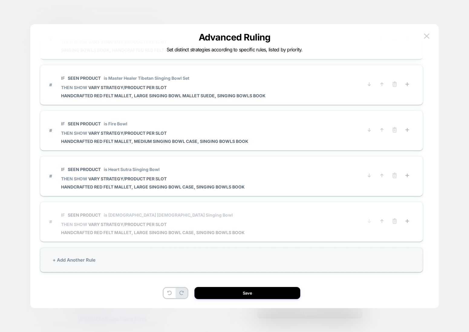
click at [398, 222] on button at bounding box center [395, 222] width 10 height 8
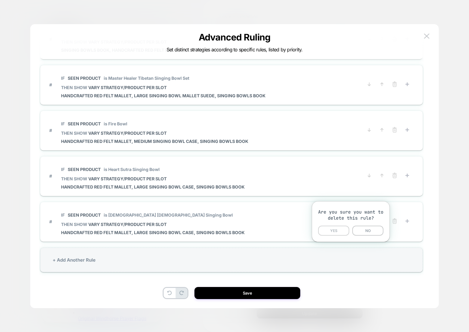
click at [340, 229] on button "YES" at bounding box center [333, 231] width 31 height 10
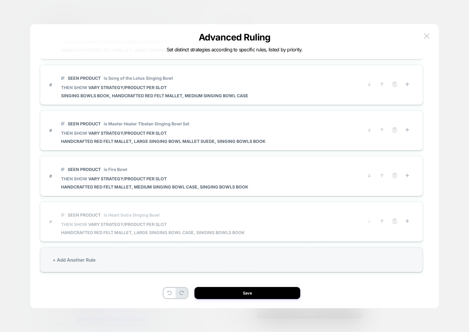
click at [402, 220] on span at bounding box center [388, 222] width 51 height 8
click at [396, 222] on icon at bounding box center [395, 221] width 6 height 6
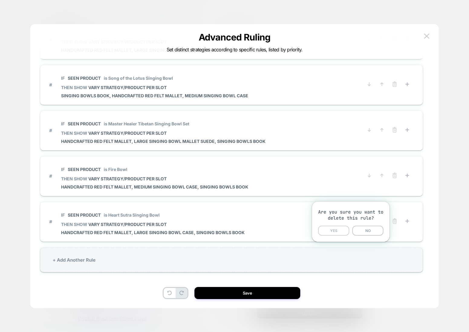
click at [341, 231] on button "YES" at bounding box center [333, 231] width 31 height 10
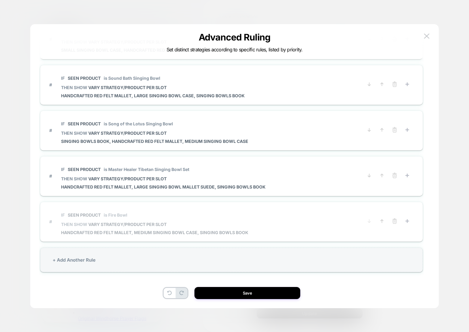
drag, startPoint x: 394, startPoint y: 222, endPoint x: 391, endPoint y: 223, distance: 3.2
click at [394, 222] on line at bounding box center [394, 221] width 0 height 1
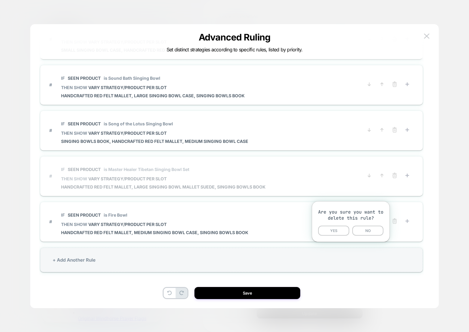
drag, startPoint x: 334, startPoint y: 231, endPoint x: 346, endPoint y: 229, distance: 12.4
click at [334, 231] on button "YES" at bounding box center [333, 231] width 31 height 10
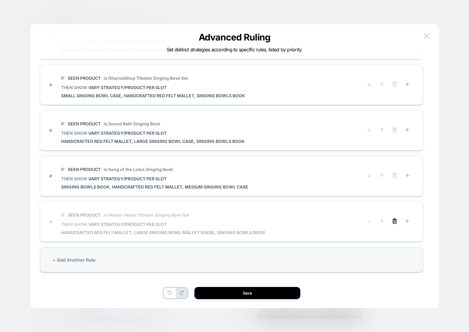
click at [392, 221] on icon at bounding box center [395, 221] width 6 height 6
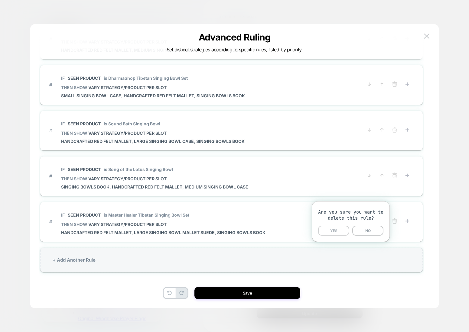
click at [341, 229] on button "YES" at bounding box center [333, 231] width 31 height 10
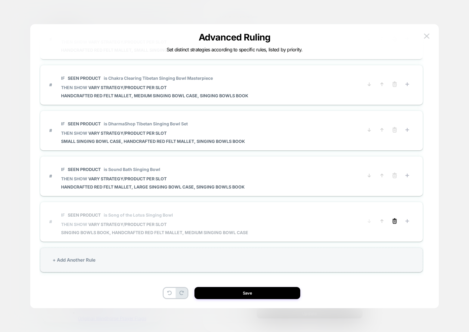
click at [393, 221] on icon at bounding box center [395, 221] width 6 height 6
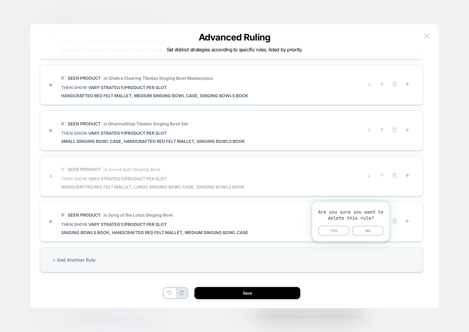
drag, startPoint x: 341, startPoint y: 230, endPoint x: 373, endPoint y: 230, distance: 31.8
click at [342, 230] on button "YES" at bounding box center [333, 231] width 31 height 10
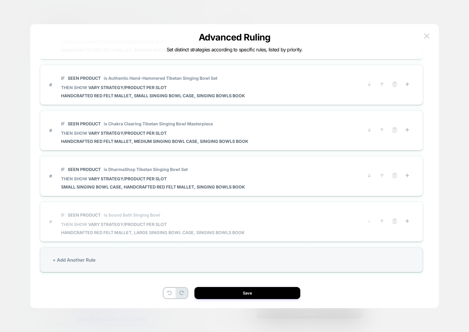
click at [392, 223] on icon at bounding box center [395, 221] width 6 height 6
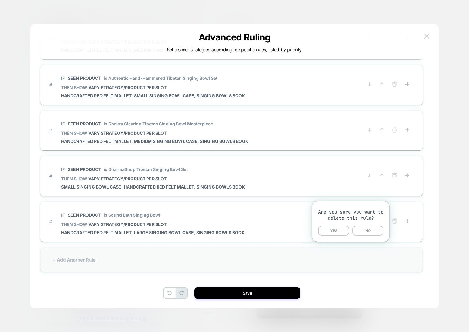
click at [348, 230] on button "YES" at bounding box center [333, 231] width 31 height 10
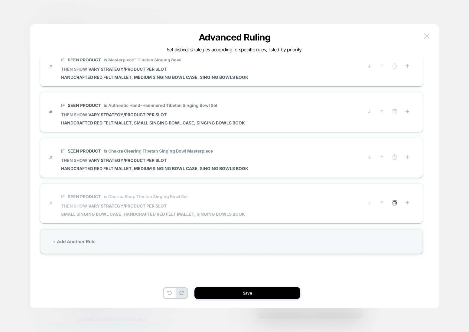
click at [394, 203] on line at bounding box center [394, 203] width 0 height 1
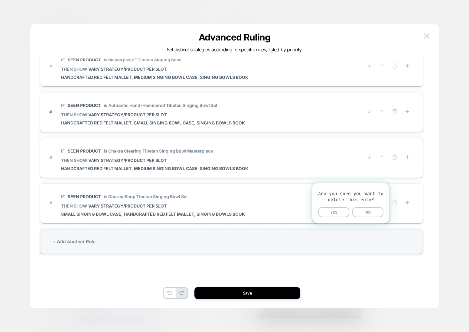
drag, startPoint x: 334, startPoint y: 213, endPoint x: 334, endPoint y: 218, distance: 5.1
click at [334, 213] on button "YES" at bounding box center [333, 212] width 31 height 10
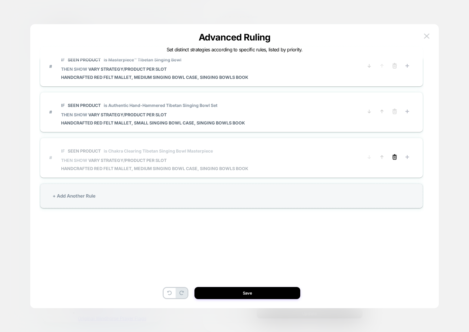
click at [392, 159] on icon at bounding box center [395, 157] width 6 height 6
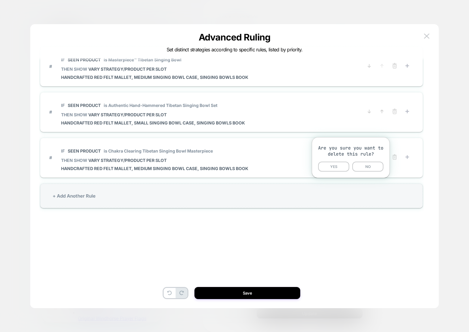
drag, startPoint x: 328, startPoint y: 171, endPoint x: 331, endPoint y: 178, distance: 8.4
click at [328, 171] on button "YES" at bounding box center [333, 167] width 31 height 10
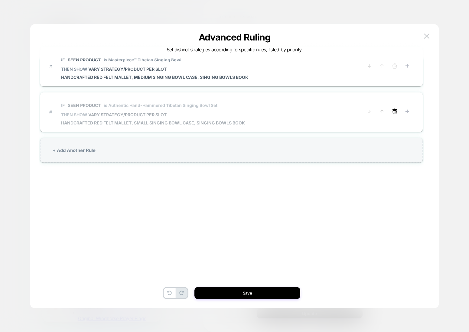
click at [392, 110] on icon at bounding box center [395, 112] width 6 height 6
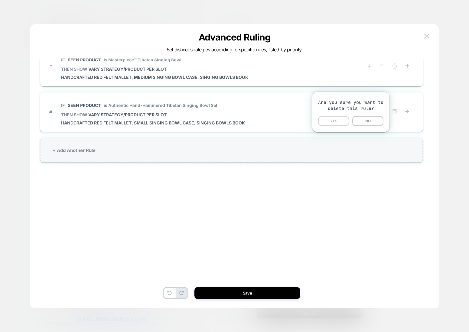
click at [333, 119] on button "YES" at bounding box center [333, 121] width 31 height 10
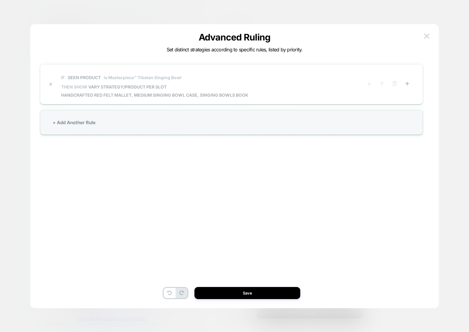
click at [169, 77] on span "is Masterpiece™ Tibetan Singing Bowl" at bounding box center [143, 77] width 78 height 5
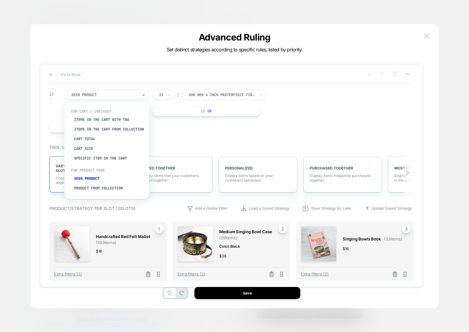
click at [114, 94] on div at bounding box center [104, 94] width 67 height 5
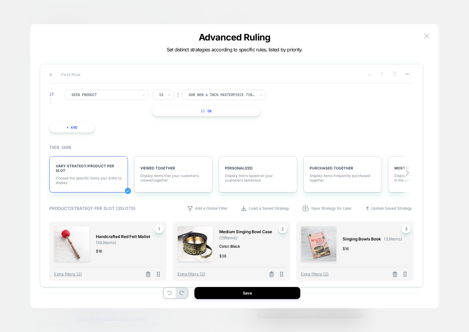
click at [194, 138] on div "IF Seen Product Is ︰ our new 6 inch masterpiece tibetan singing bowl OUR NEW 6 …" at bounding box center [162, 111] width 233 height 61
click at [231, 95] on div at bounding box center [222, 94] width 67 height 5
click at [236, 93] on div at bounding box center [222, 94] width 67 height 5
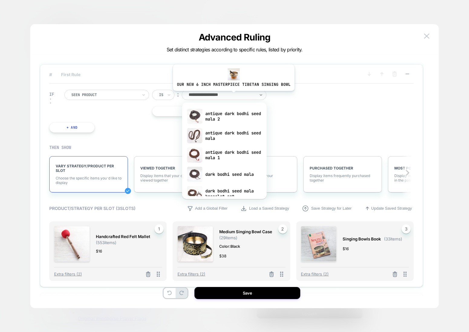
type input "**********"
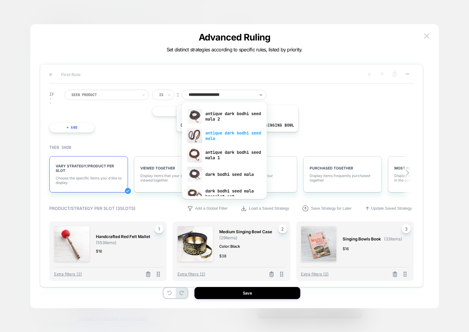
scroll to position [8, 0]
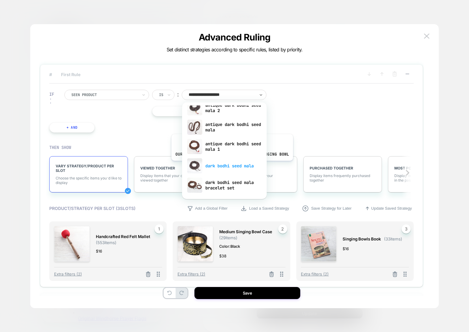
click at [231, 165] on div "dark bodhi seed mala" at bounding box center [224, 165] width 79 height 19
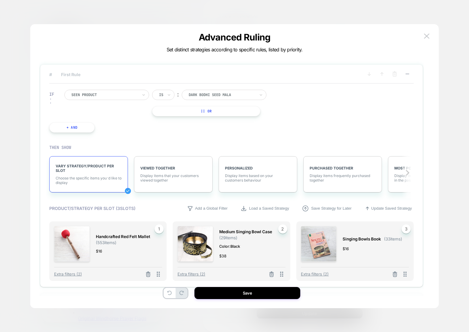
click at [109, 238] on span "Handcrafted Red Felt Mallet" at bounding box center [123, 236] width 54 height 7
click at [151, 276] on icon at bounding box center [148, 275] width 6 height 6
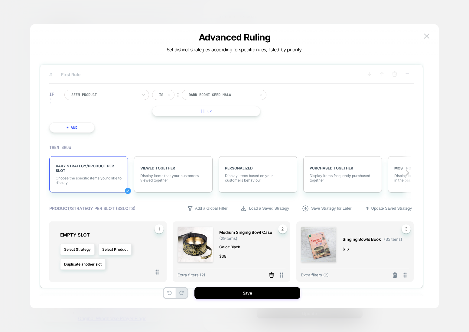
click at [272, 273] on icon at bounding box center [271, 273] width 1 height 1
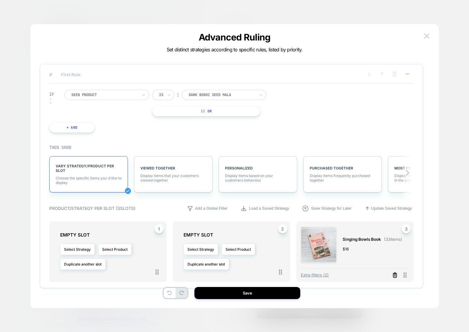
click at [395, 274] on icon at bounding box center [395, 275] width 4 height 3
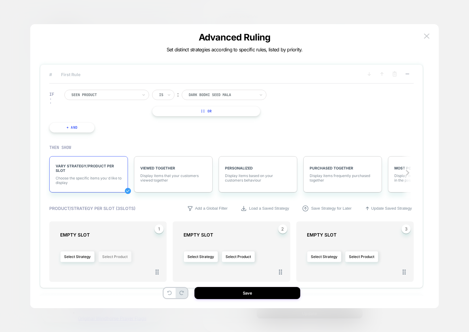
click at [113, 256] on button "Select Product" at bounding box center [114, 256] width 33 height 11
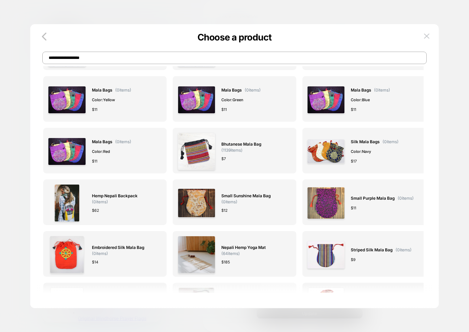
scroll to position [0, 0]
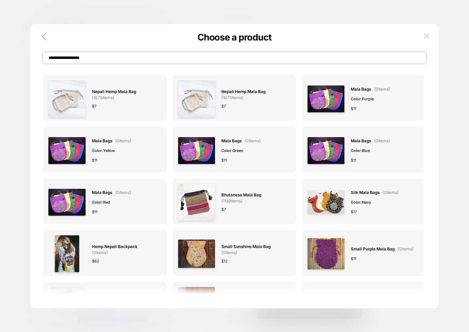
click at [96, 58] on input "**********" at bounding box center [234, 58] width 384 height 12
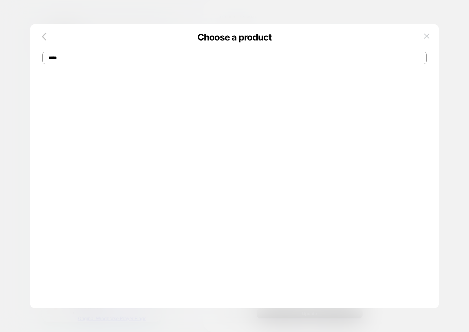
click at [83, 58] on input "*****" at bounding box center [234, 58] width 384 height 12
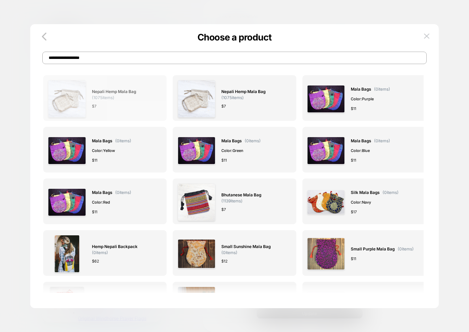
type input "**********"
click at [71, 93] on img at bounding box center [66, 98] width 37 height 37
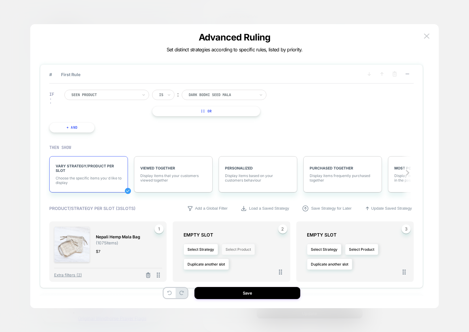
click at [234, 249] on button "Select Product" at bounding box center [238, 249] width 33 height 11
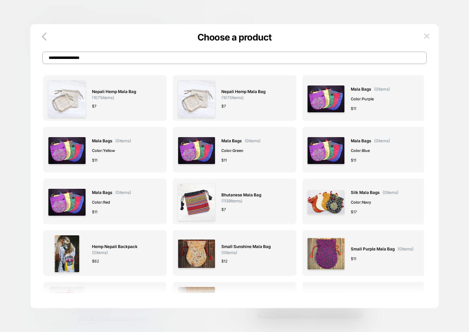
click at [110, 54] on input "**********" at bounding box center [234, 58] width 384 height 12
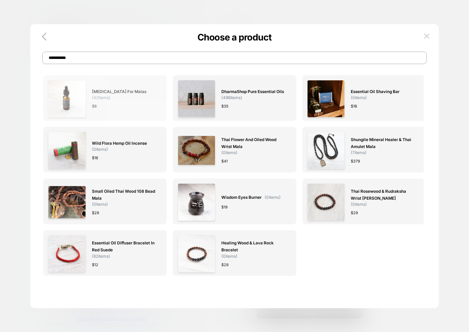
type input "**********"
click at [98, 99] on span "( 42 items)" at bounding box center [101, 97] width 18 height 5
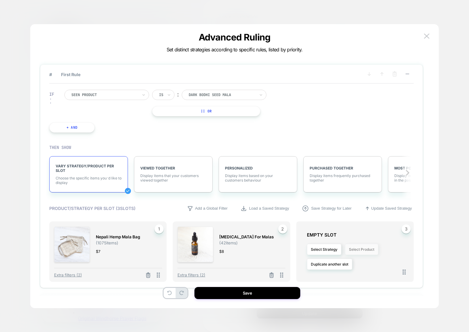
click at [360, 249] on button "Select Product" at bounding box center [361, 249] width 33 height 11
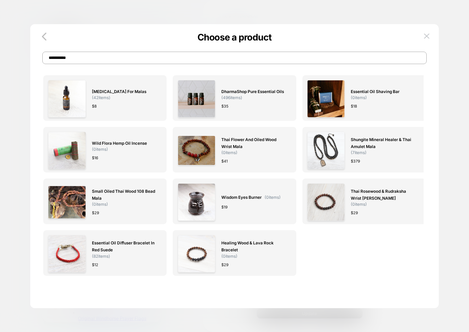
click at [100, 63] on input "**********" at bounding box center [234, 58] width 384 height 12
click at [100, 62] on input "**********" at bounding box center [234, 58] width 384 height 12
click at [100, 61] on input "**********" at bounding box center [234, 58] width 384 height 12
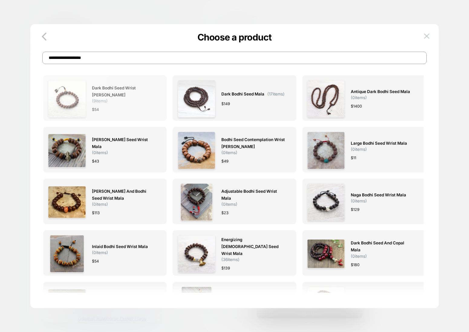
type input "**********"
click at [124, 92] on span "Dark Bodhi Seed Wrist [PERSON_NAME]" at bounding box center [124, 92] width 64 height 14
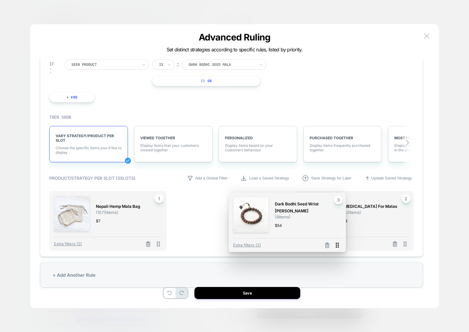
scroll to position [3, 0]
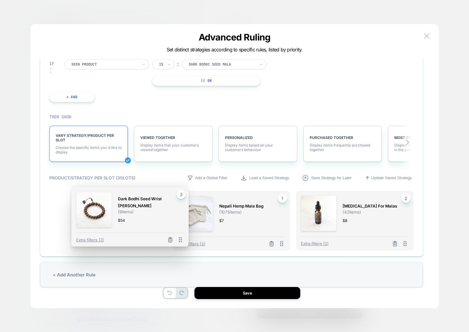
drag, startPoint x: 404, startPoint y: 247, endPoint x: 247, endPoint y: 220, distance: 159.6
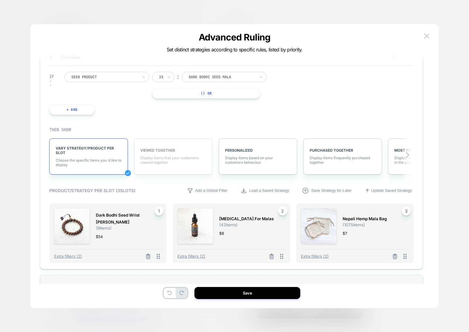
scroll to position [28, 0]
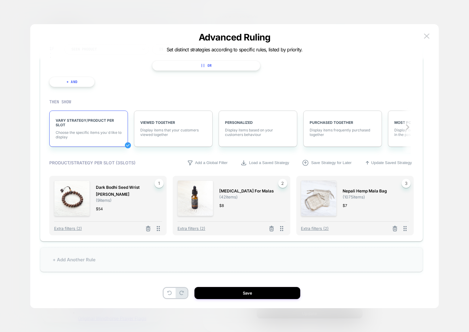
click at [78, 259] on div "+ Add Another Rule" at bounding box center [231, 260] width 382 height 24
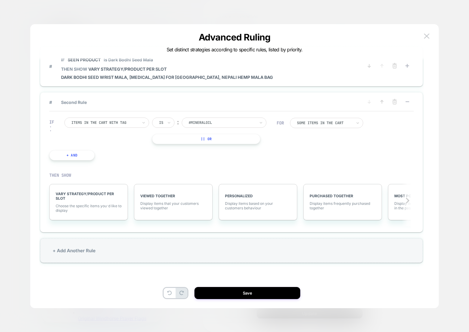
scroll to position [0, 0]
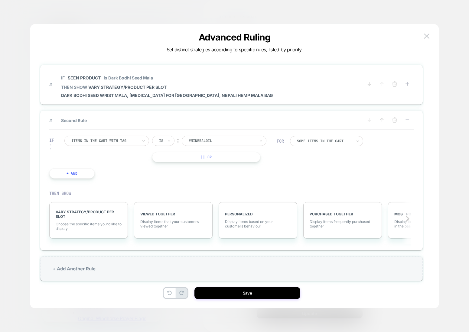
click at [95, 140] on div at bounding box center [104, 140] width 67 height 5
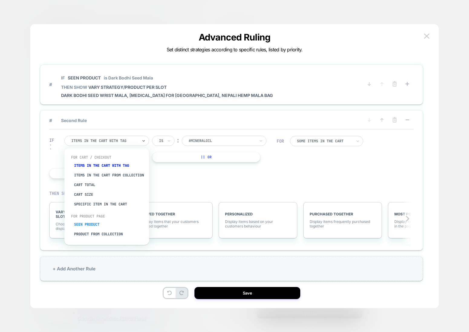
click at [85, 229] on div "Seen Product" at bounding box center [109, 225] width 79 height 10
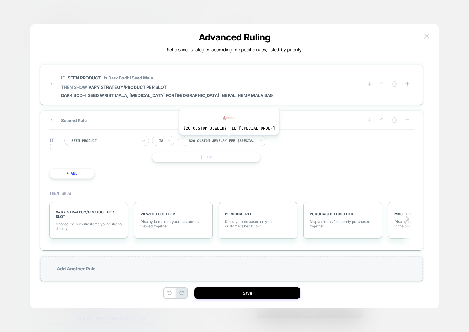
click at [228, 139] on div at bounding box center [222, 140] width 67 height 5
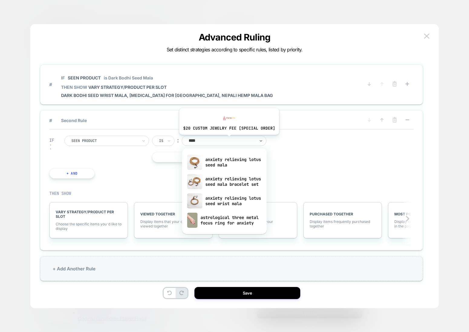
type input "*****"
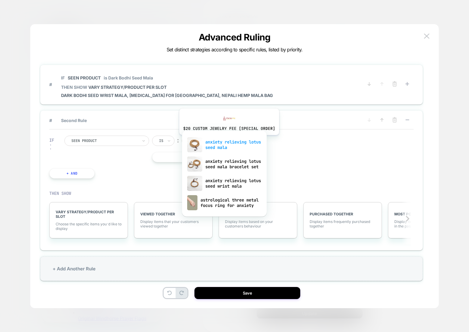
scroll to position [18, 0]
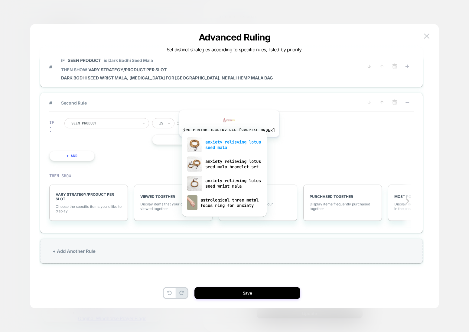
click at [228, 142] on div "anxiety relieving lotus seed mala" at bounding box center [224, 144] width 79 height 19
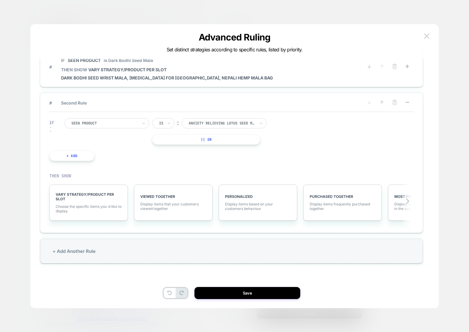
scroll to position [17, 0]
click at [79, 195] on span "VARY STRATEGY/PRODUCT PER SLOT" at bounding box center [89, 197] width 66 height 9
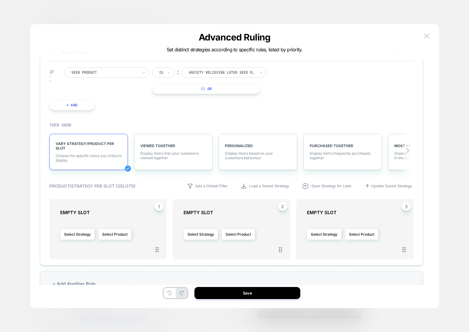
scroll to position [54, 0]
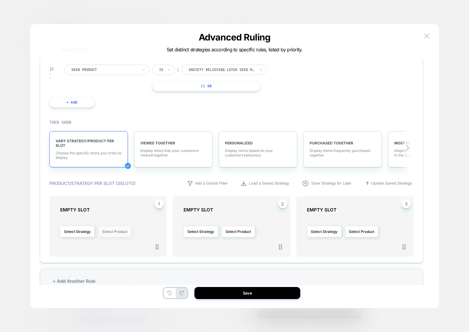
click at [122, 231] on button "Select Product" at bounding box center [114, 231] width 33 height 11
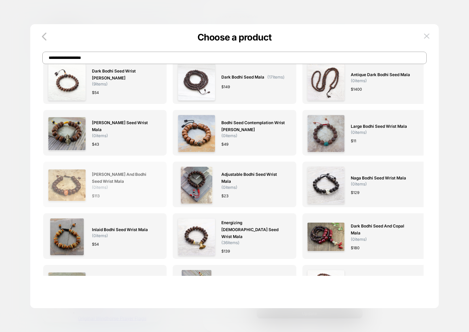
scroll to position [0, 0]
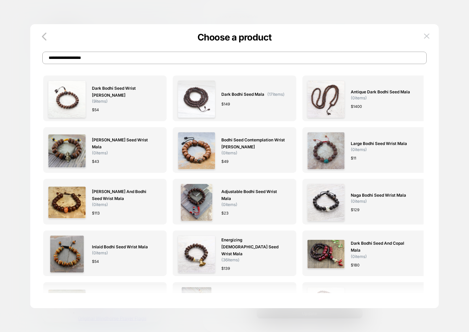
click at [82, 56] on input "**********" at bounding box center [234, 58] width 384 height 12
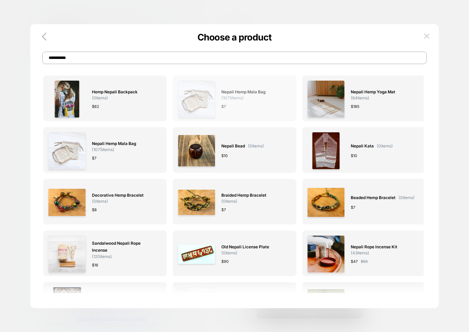
type input "**********"
click at [198, 91] on img at bounding box center [196, 98] width 37 height 37
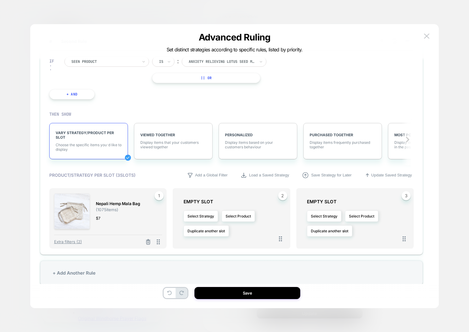
scroll to position [62, 0]
click at [150, 241] on icon at bounding box center [148, 241] width 4 height 3
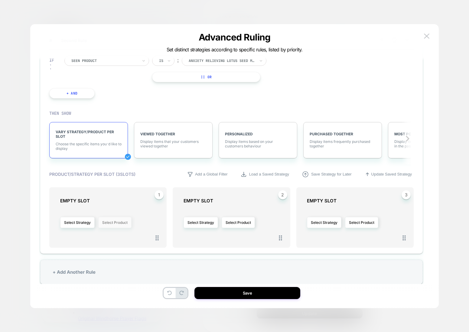
click at [110, 222] on button "Select Product" at bounding box center [114, 222] width 33 height 11
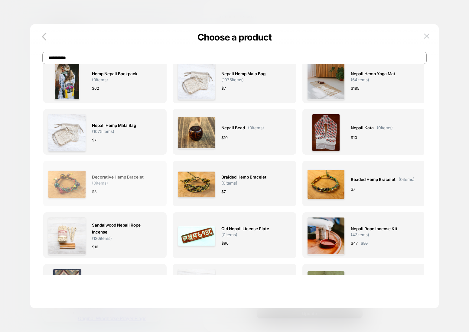
scroll to position [0, 0]
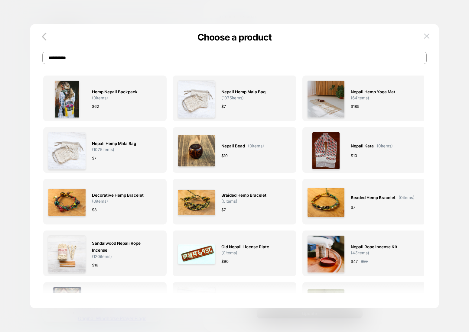
click at [103, 60] on input "**********" at bounding box center [234, 58] width 384 height 12
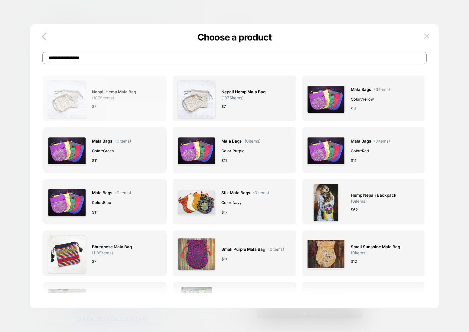
type input "**********"
click at [131, 97] on span "Nepali Hemp Mala Bag ( 1075 items)" at bounding box center [124, 95] width 64 height 12
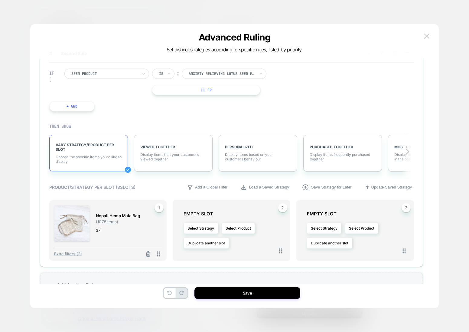
scroll to position [74, 0]
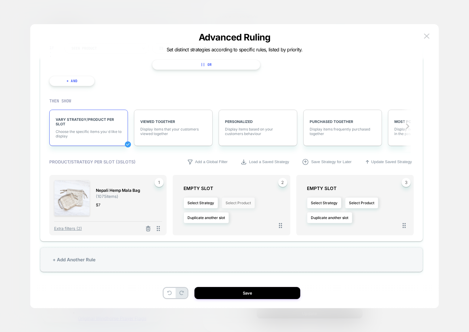
click at [241, 203] on button "Select Product" at bounding box center [238, 202] width 33 height 11
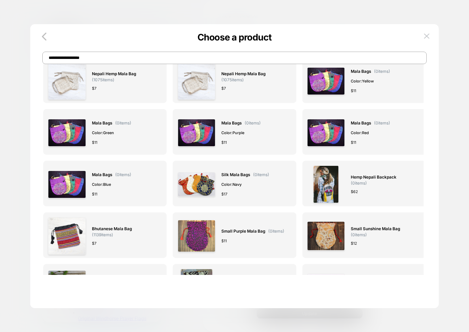
scroll to position [0, 0]
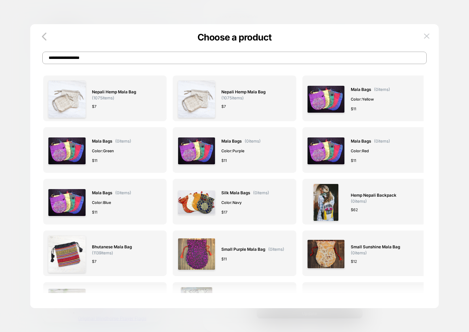
click at [78, 59] on input "**********" at bounding box center [234, 58] width 384 height 12
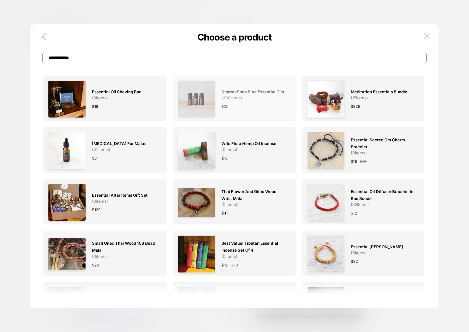
type input "**********"
click at [234, 89] on span "DharmaShop Pure Essential Oils" at bounding box center [252, 92] width 63 height 7
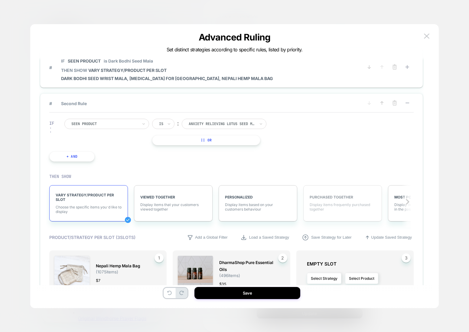
scroll to position [74, 0]
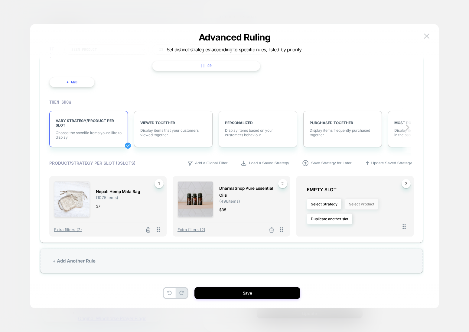
click at [357, 206] on button "Select Product" at bounding box center [361, 204] width 33 height 11
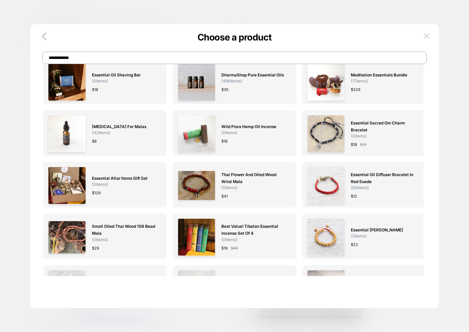
scroll to position [0, 0]
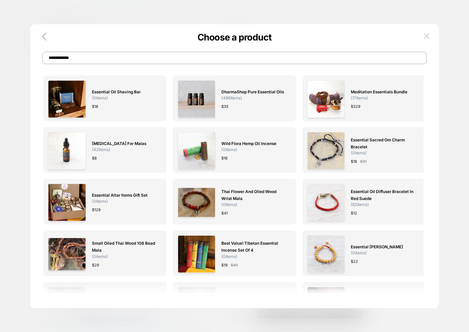
click at [109, 55] on input "**********" at bounding box center [234, 58] width 384 height 12
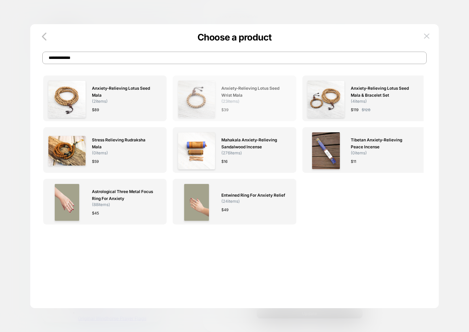
type input "**********"
click at [257, 91] on span "Anxiety-Relieving Lotus Seed Wrist Mala" at bounding box center [253, 92] width 64 height 14
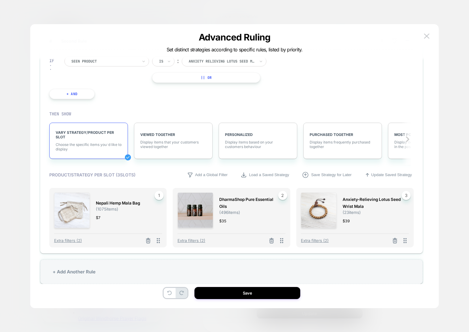
scroll to position [73, 0]
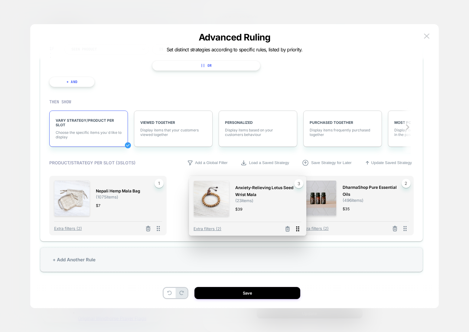
drag, startPoint x: 406, startPoint y: 229, endPoint x: 300, endPoint y: 229, distance: 105.8
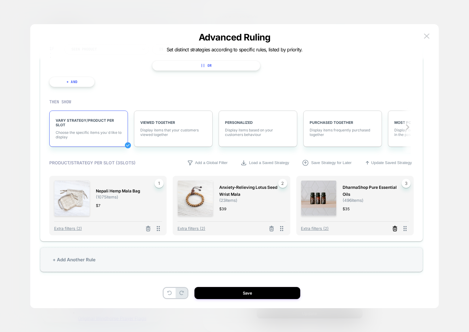
click at [394, 228] on icon at bounding box center [395, 229] width 6 height 6
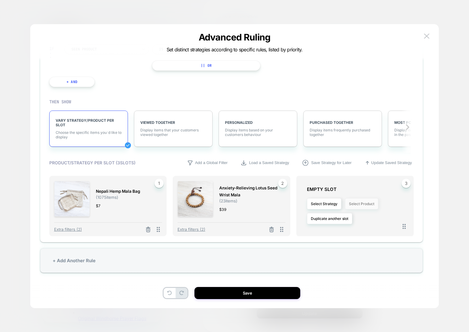
click at [360, 203] on button "Select Product" at bounding box center [361, 203] width 33 height 11
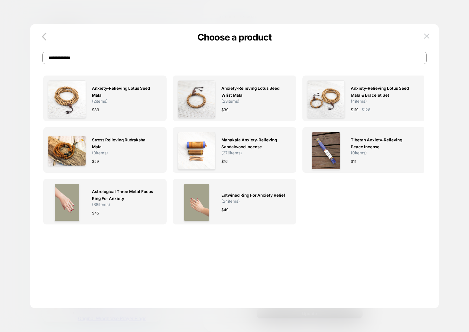
scroll to position [0, 0]
click at [103, 58] on input "**********" at bounding box center [234, 58] width 384 height 12
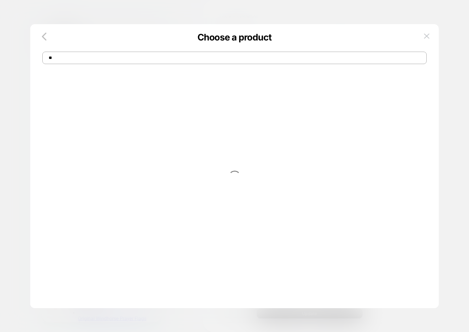
type input "*"
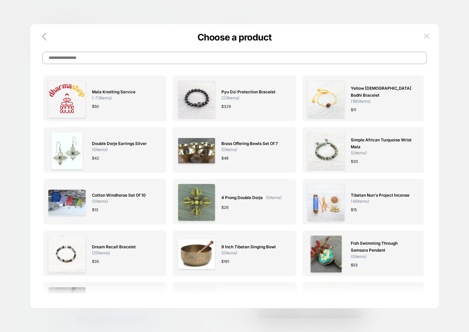
click at [74, 57] on input at bounding box center [234, 58] width 384 height 12
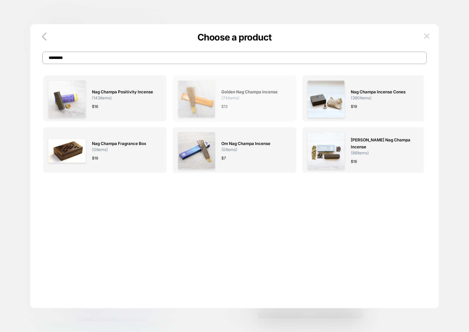
type input "*********"
click at [240, 106] on div "$ 13" at bounding box center [253, 106] width 64 height 6
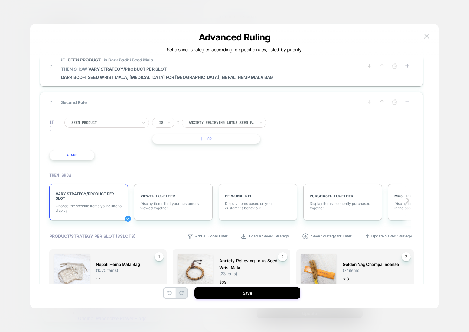
scroll to position [73, 0]
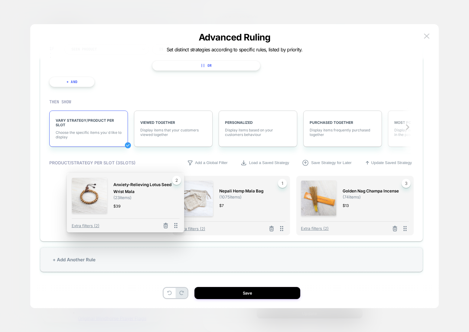
drag, startPoint x: 280, startPoint y: 229, endPoint x: 396, endPoint y: 208, distance: 117.7
